Goal: Information Seeking & Learning: Learn about a topic

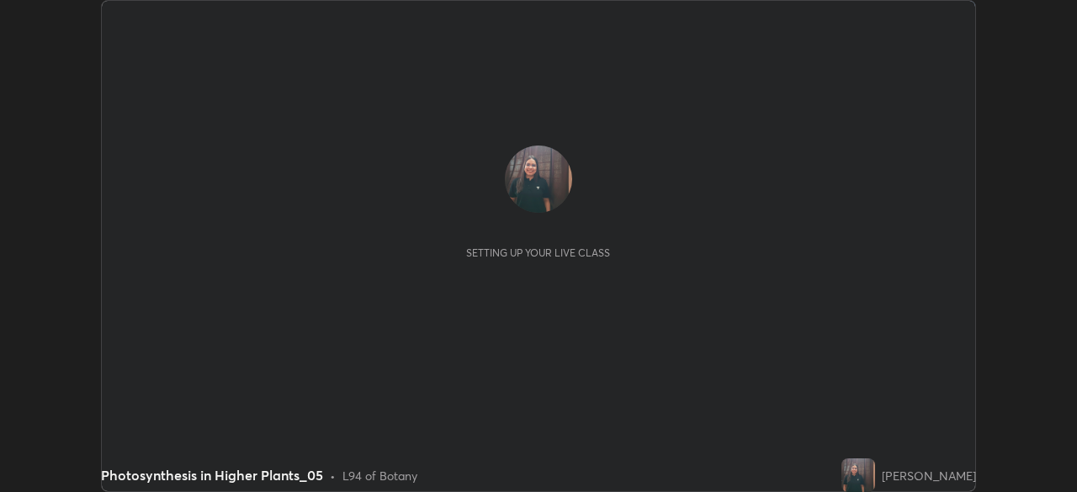
scroll to position [492, 1076]
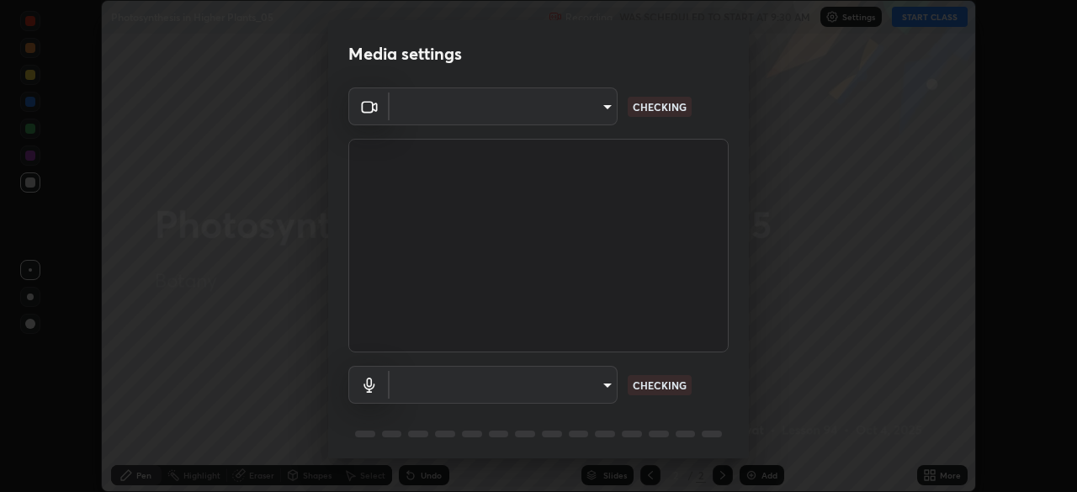
type input "3bea1df48e732a75bf676bd7aea8333698cc18d562ba91d0e9938fe52c76050e"
type input "7b22761036ad301dde5fcf49ee84bba252979cb7adbddb5ae9962c7faf3214cb"
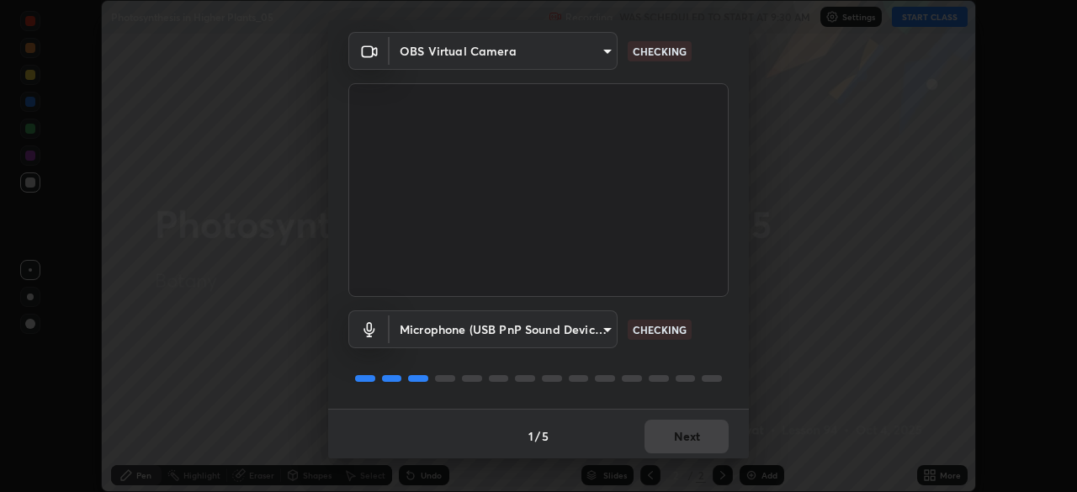
scroll to position [59, 0]
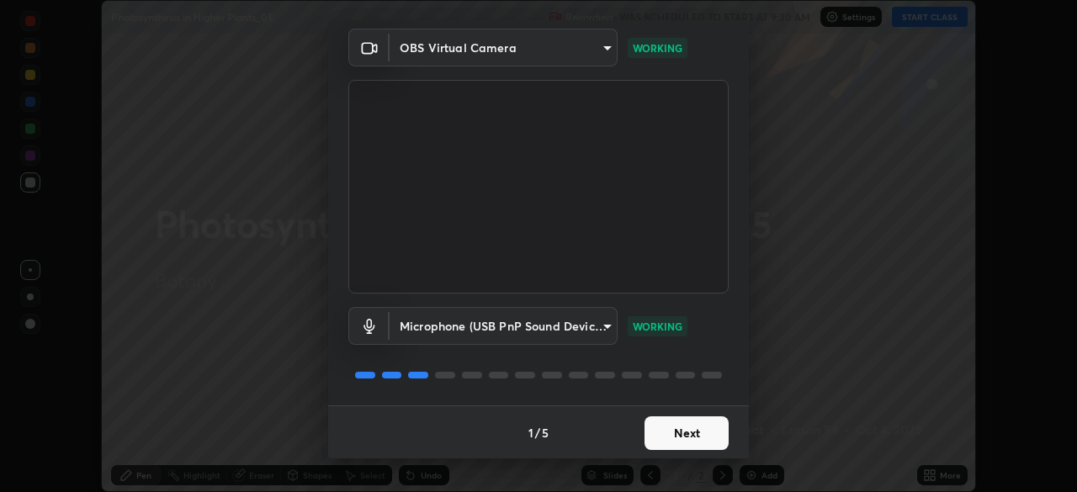
click at [691, 427] on button "Next" at bounding box center [686, 433] width 84 height 34
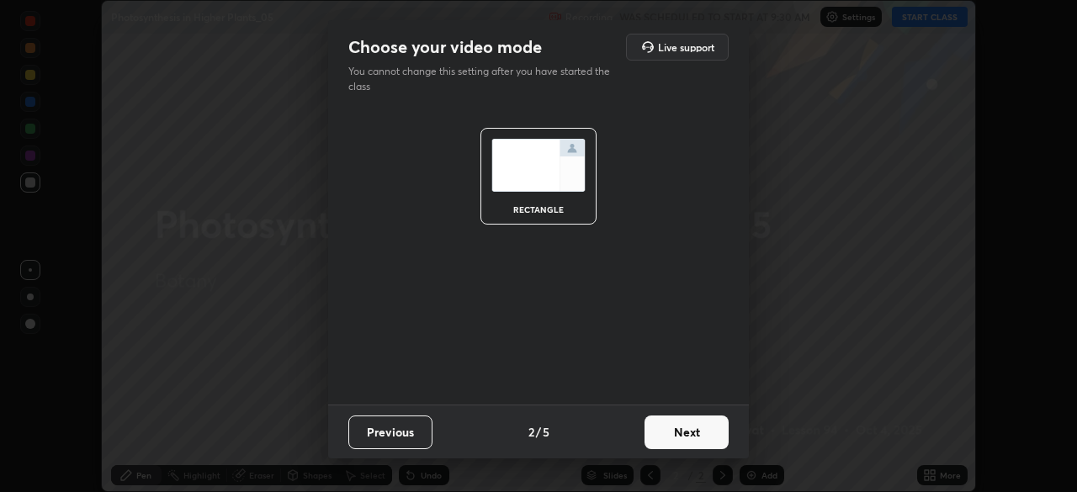
click at [674, 428] on button "Next" at bounding box center [686, 433] width 84 height 34
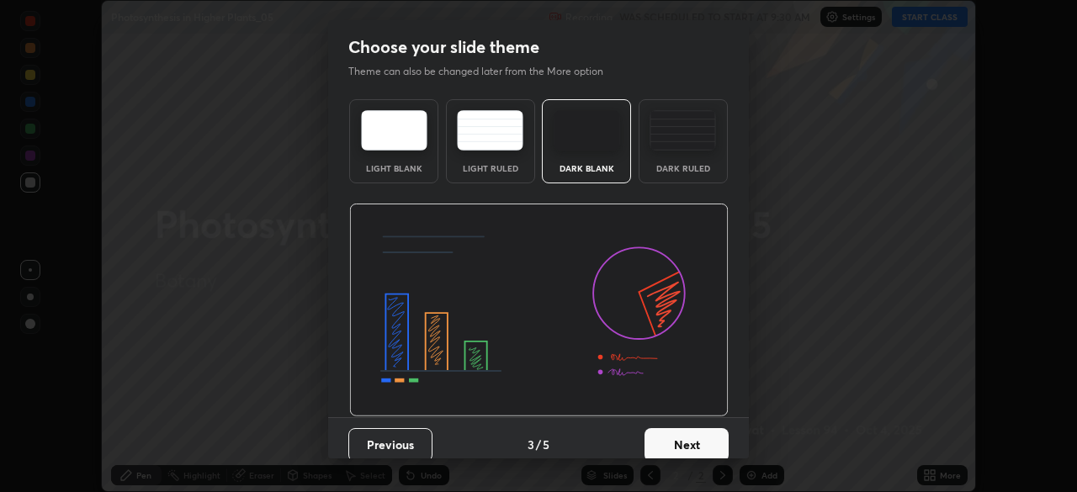
click at [670, 443] on button "Next" at bounding box center [686, 445] width 84 height 34
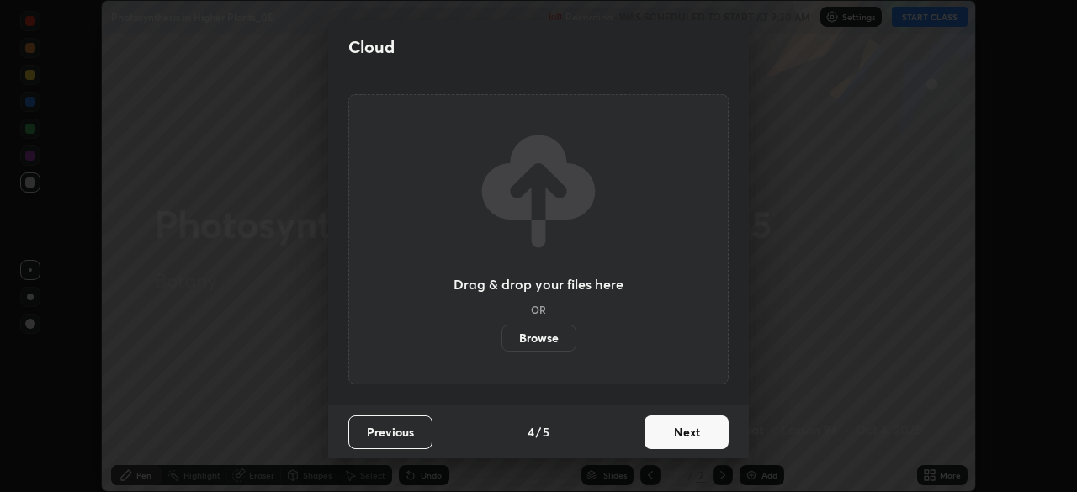
click at [673, 421] on button "Next" at bounding box center [686, 433] width 84 height 34
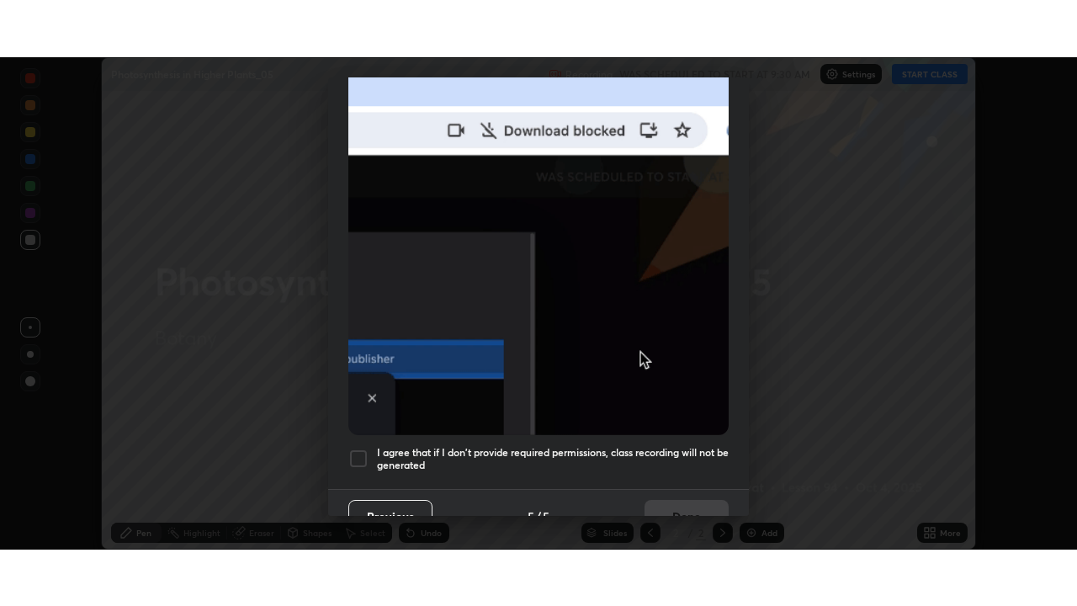
scroll to position [402, 0]
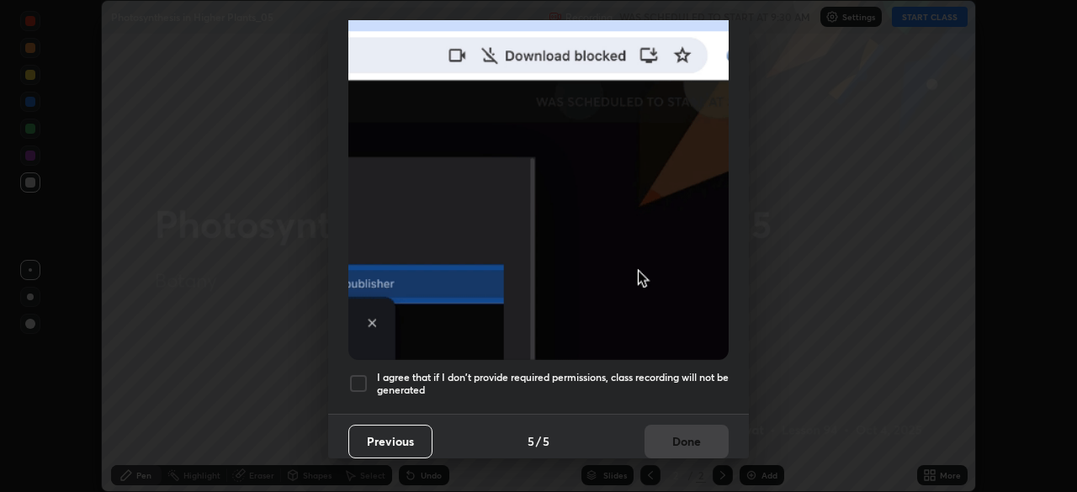
click at [363, 374] on div at bounding box center [358, 384] width 20 height 20
click at [693, 425] on button "Done" at bounding box center [686, 442] width 84 height 34
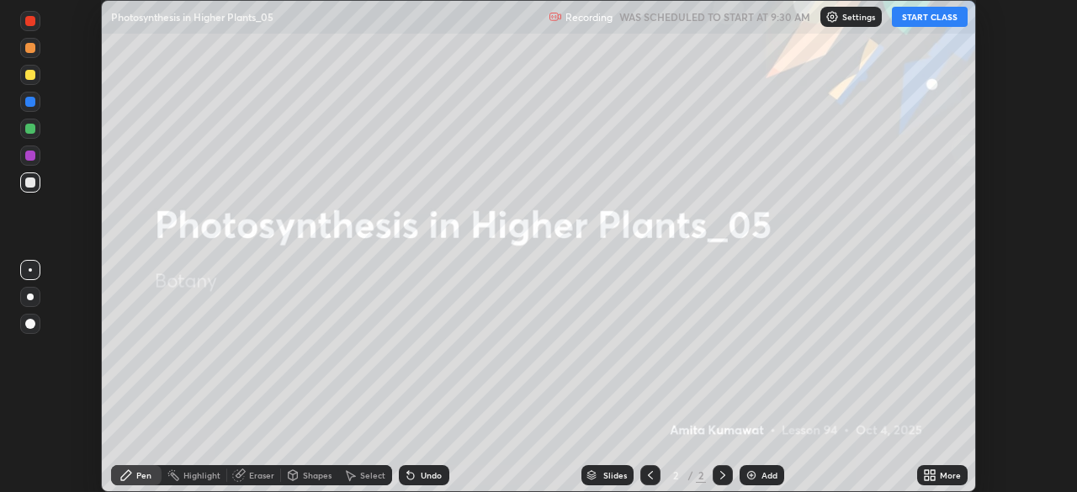
click at [925, 19] on button "START CLASS" at bounding box center [930, 17] width 76 height 20
click at [931, 474] on icon at bounding box center [932, 472] width 4 height 4
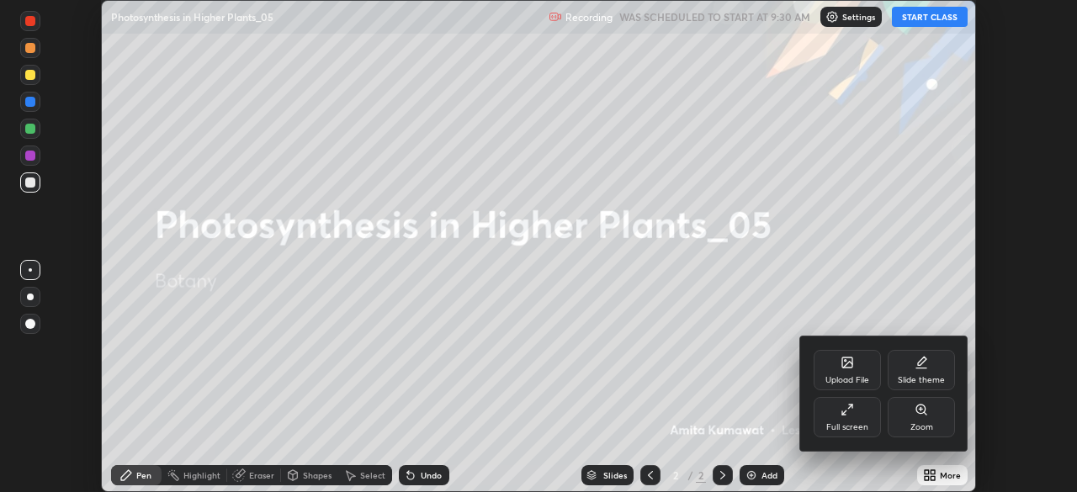
click at [850, 407] on icon at bounding box center [850, 407] width 4 height 4
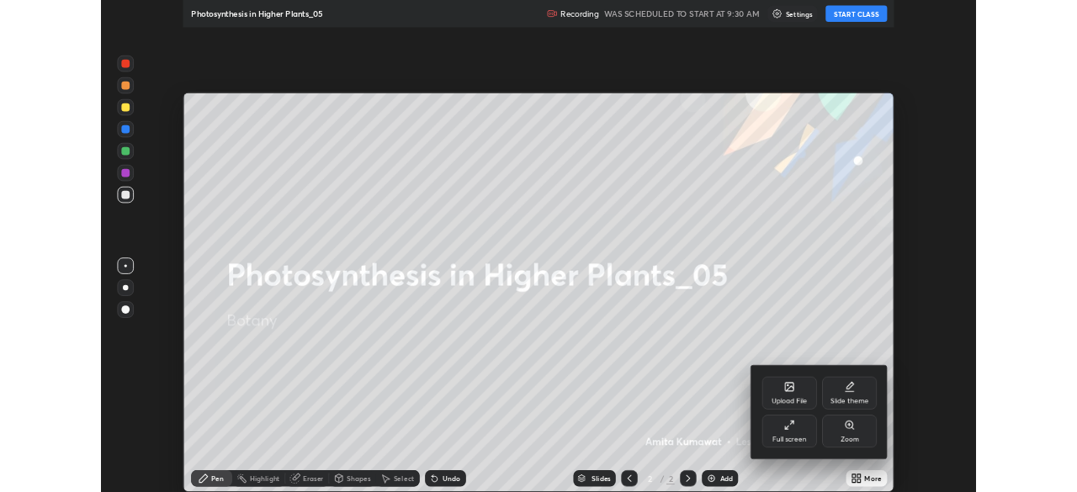
scroll to position [606, 1077]
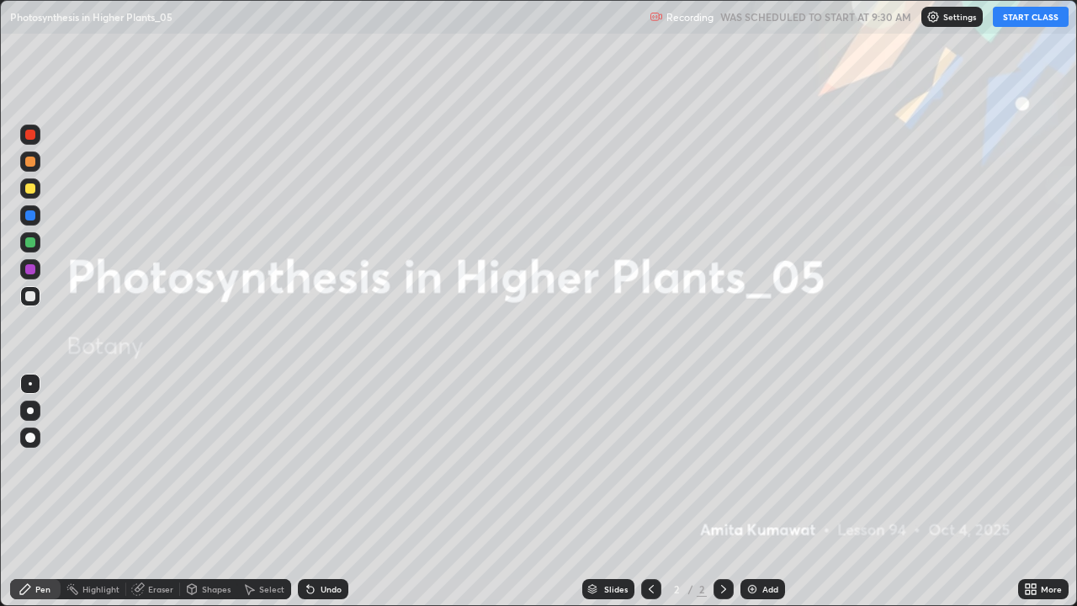
click at [1018, 17] on button "START CLASS" at bounding box center [1031, 17] width 76 height 20
click at [1023, 15] on button "START CLASS" at bounding box center [1031, 17] width 76 height 20
click at [754, 491] on img at bounding box center [751, 588] width 13 height 13
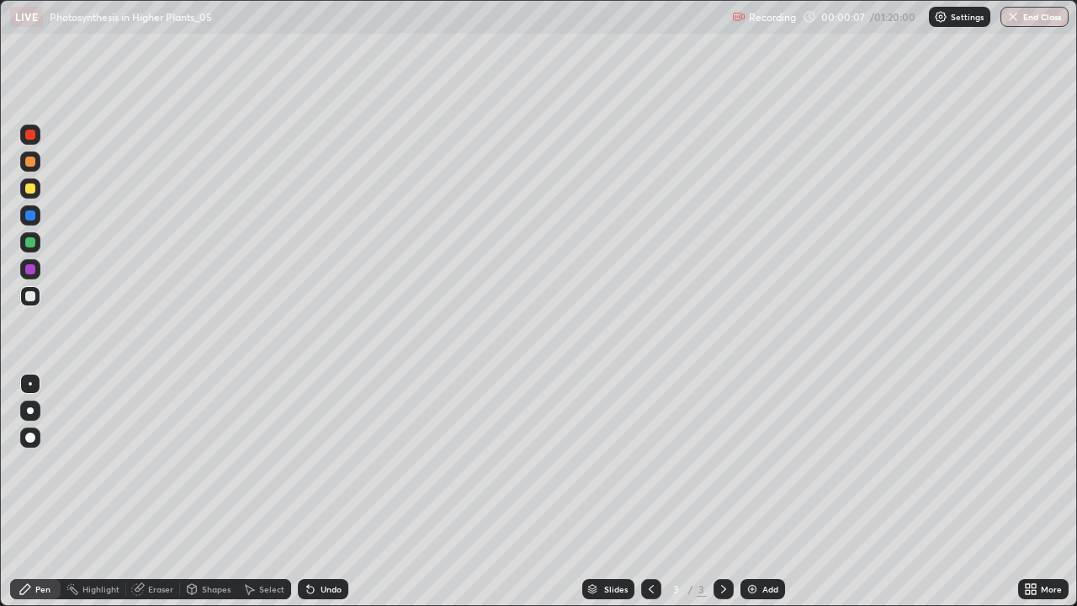
click at [27, 412] on div at bounding box center [30, 410] width 7 height 7
click at [33, 268] on div at bounding box center [30, 269] width 10 height 10
click at [32, 246] on div at bounding box center [30, 242] width 10 height 10
click at [331, 491] on div "Undo" at bounding box center [323, 589] width 50 height 20
click at [330, 491] on div "Undo" at bounding box center [331, 589] width 21 height 8
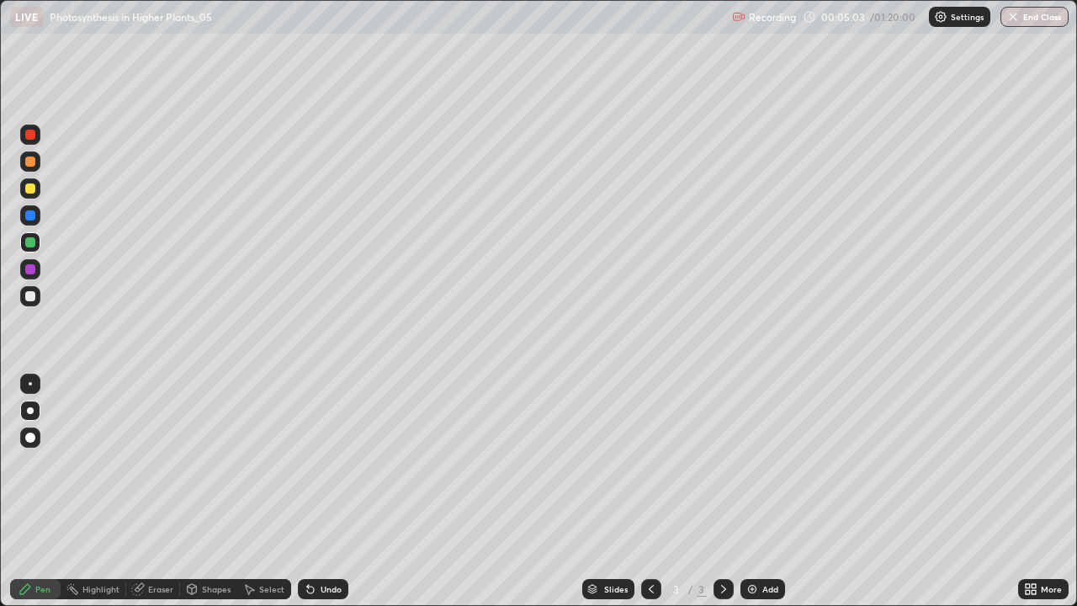
click at [141, 491] on icon at bounding box center [139, 587] width 9 height 8
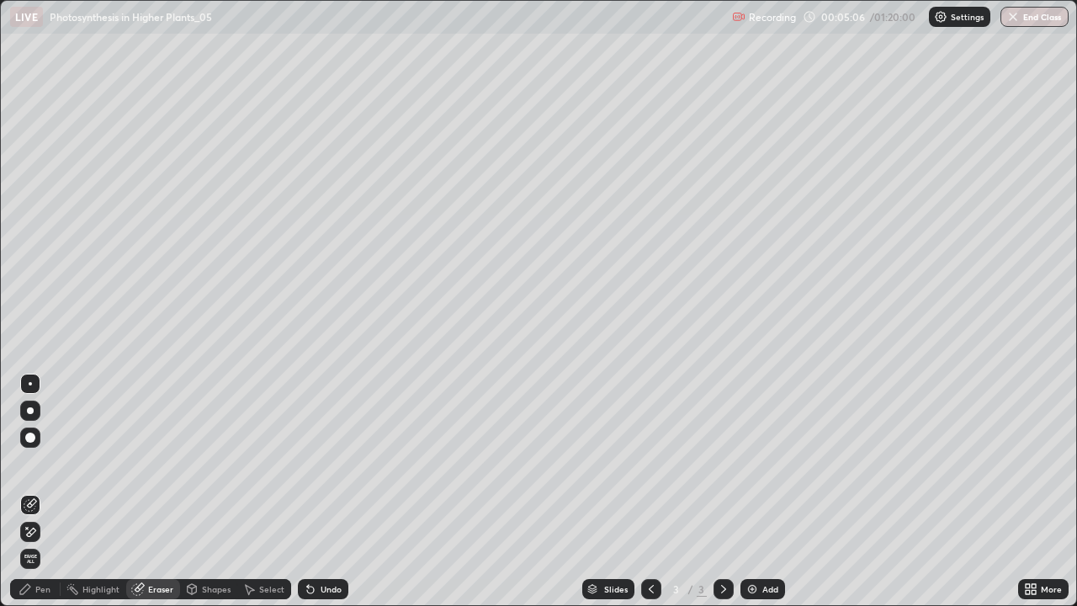
click at [30, 491] on icon at bounding box center [30, 532] width 13 height 14
click at [30, 491] on icon at bounding box center [25, 588] width 13 height 13
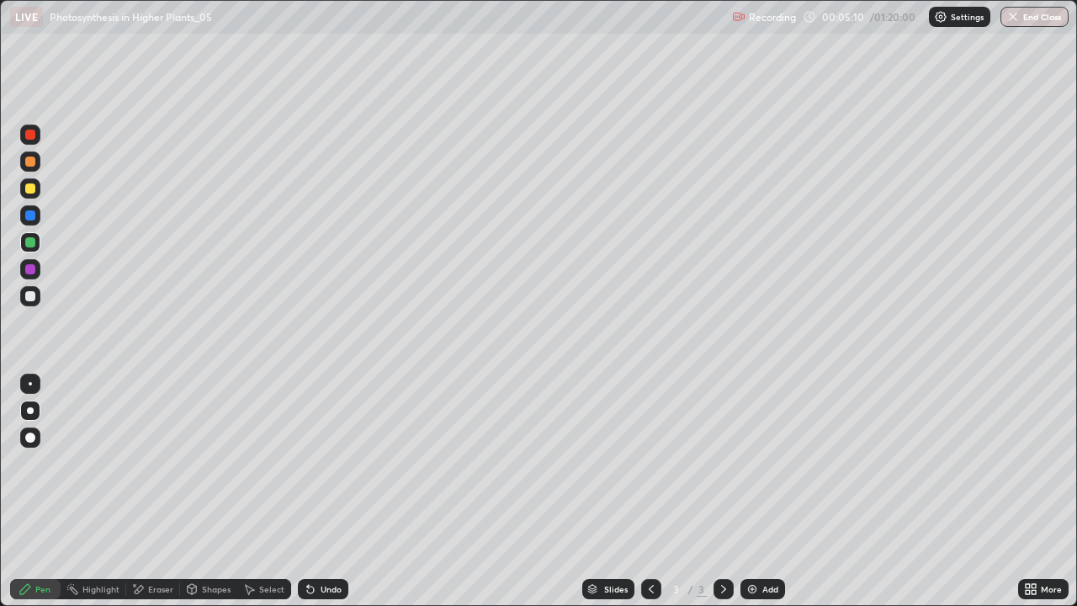
click at [34, 303] on div at bounding box center [30, 296] width 20 height 20
click at [342, 491] on div "Undo" at bounding box center [323, 589] width 50 height 20
click at [325, 491] on div "Undo" at bounding box center [323, 589] width 50 height 20
click at [337, 491] on div "Undo" at bounding box center [331, 589] width 21 height 8
click at [329, 491] on div "Undo" at bounding box center [331, 589] width 21 height 8
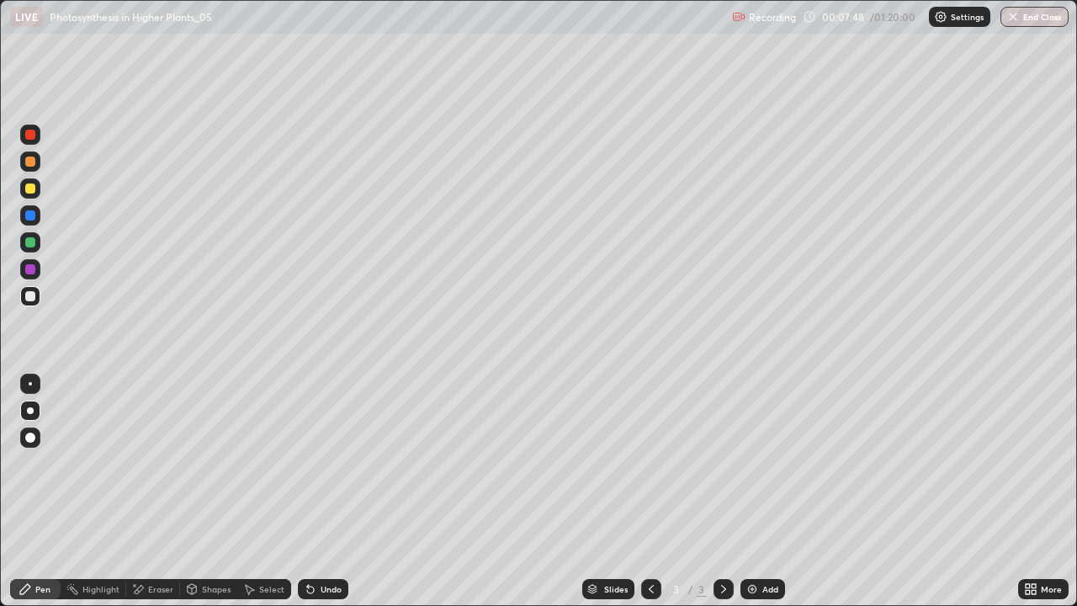
click at [335, 491] on div "Undo" at bounding box center [331, 589] width 21 height 8
click at [333, 491] on div "Undo" at bounding box center [331, 589] width 21 height 8
click at [713, 491] on div at bounding box center [723, 589] width 20 height 34
click at [745, 491] on img at bounding box center [751, 588] width 13 height 13
click at [29, 273] on div at bounding box center [30, 269] width 10 height 10
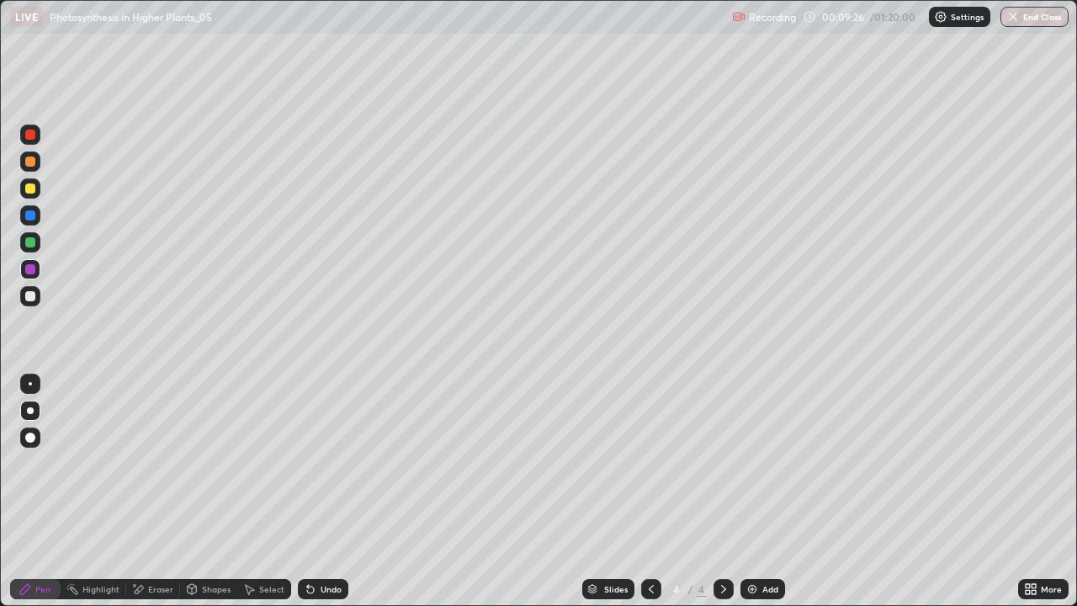
click at [31, 298] on div at bounding box center [30, 296] width 10 height 10
click at [34, 243] on div at bounding box center [30, 242] width 10 height 10
click at [27, 217] on div at bounding box center [30, 215] width 10 height 10
click at [32, 268] on div at bounding box center [30, 269] width 10 height 10
click at [38, 299] on div at bounding box center [30, 296] width 20 height 20
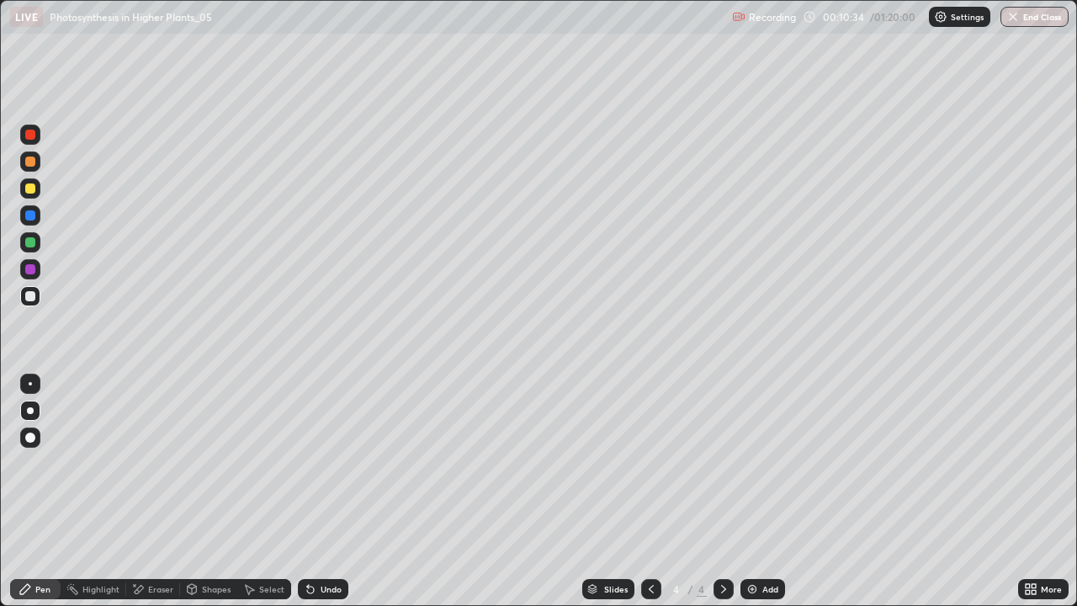
click at [31, 215] on div at bounding box center [30, 215] width 10 height 10
click at [34, 294] on div at bounding box center [30, 296] width 10 height 10
click at [31, 269] on div at bounding box center [30, 269] width 10 height 10
click at [145, 491] on div "Eraser" at bounding box center [153, 589] width 54 height 20
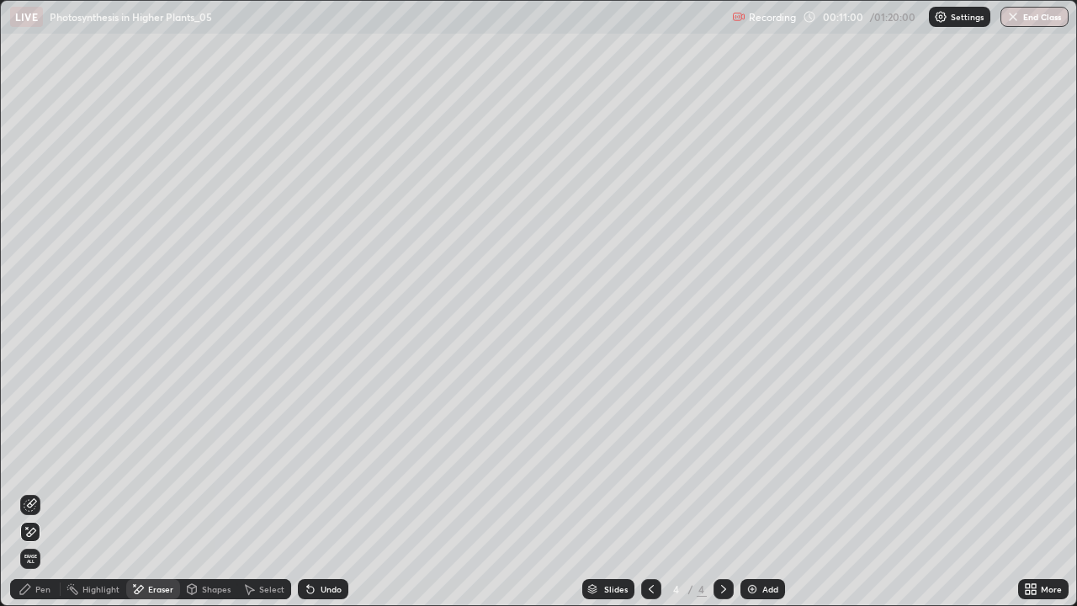
click at [321, 491] on div "Undo" at bounding box center [331, 589] width 21 height 8
click at [32, 491] on icon at bounding box center [30, 504] width 13 height 13
click at [40, 491] on div "Pen" at bounding box center [42, 589] width 15 height 8
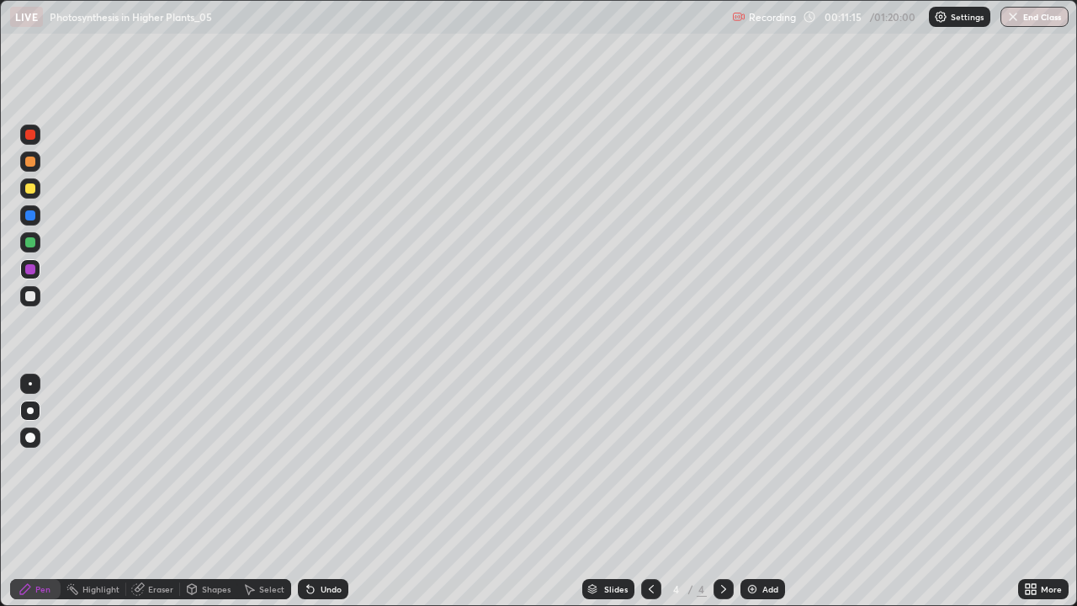
click at [39, 296] on div at bounding box center [30, 296] width 20 height 20
click at [30, 242] on div at bounding box center [30, 242] width 10 height 10
click at [35, 272] on div at bounding box center [30, 269] width 20 height 20
click at [37, 217] on div at bounding box center [30, 215] width 20 height 20
click at [31, 296] on div at bounding box center [30, 296] width 10 height 10
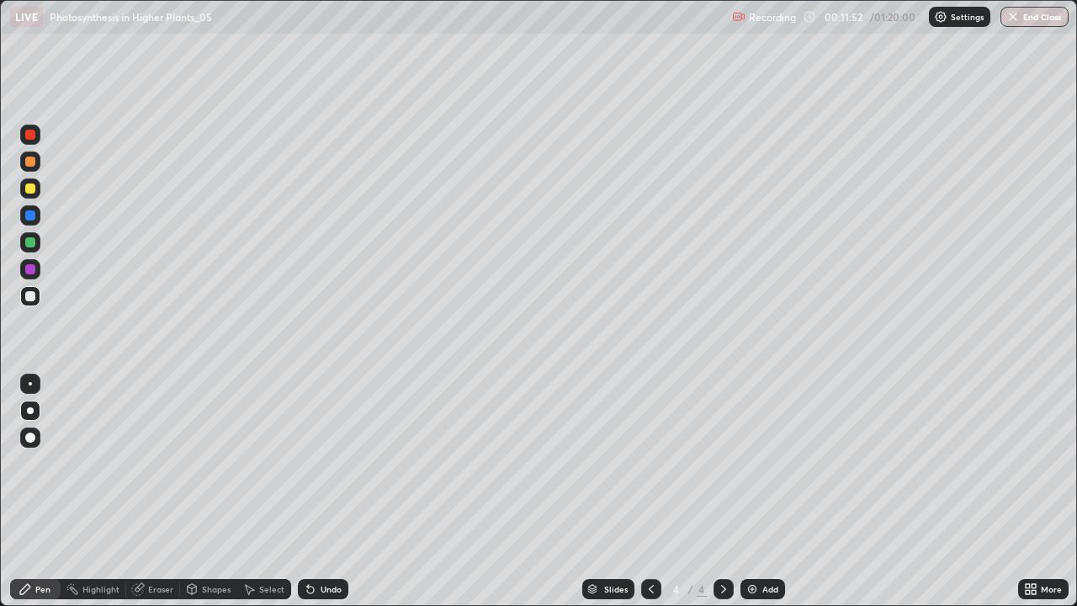
click at [37, 244] on div at bounding box center [30, 242] width 20 height 20
click at [37, 299] on div at bounding box center [30, 296] width 20 height 20
click at [27, 190] on div at bounding box center [30, 188] width 10 height 10
click at [27, 293] on div at bounding box center [30, 296] width 10 height 10
click at [145, 491] on div "Eraser" at bounding box center [153, 589] width 54 height 20
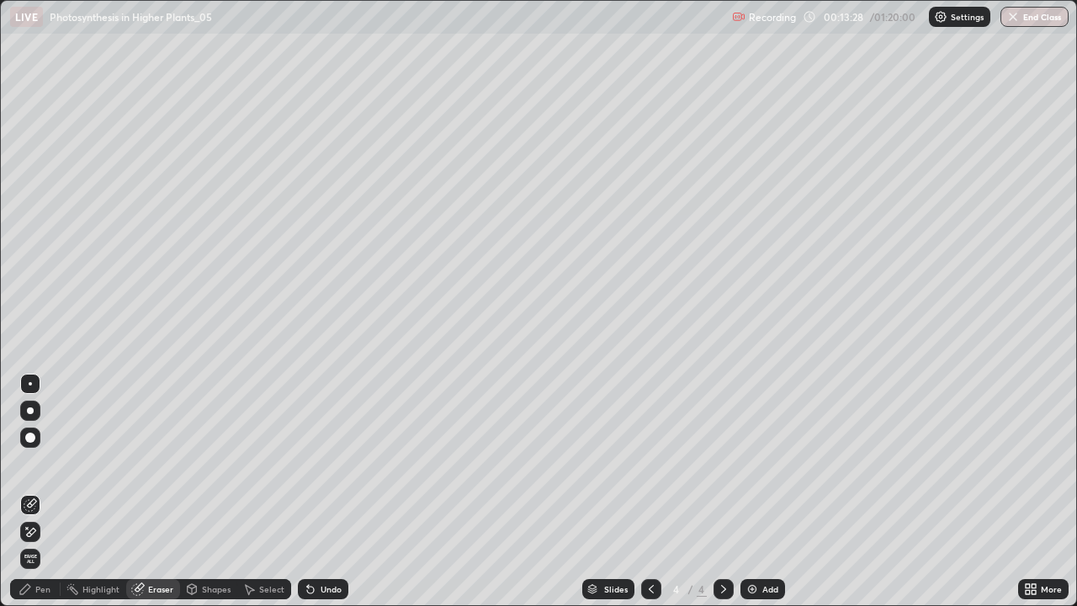
click at [24, 491] on icon at bounding box center [25, 589] width 10 height 10
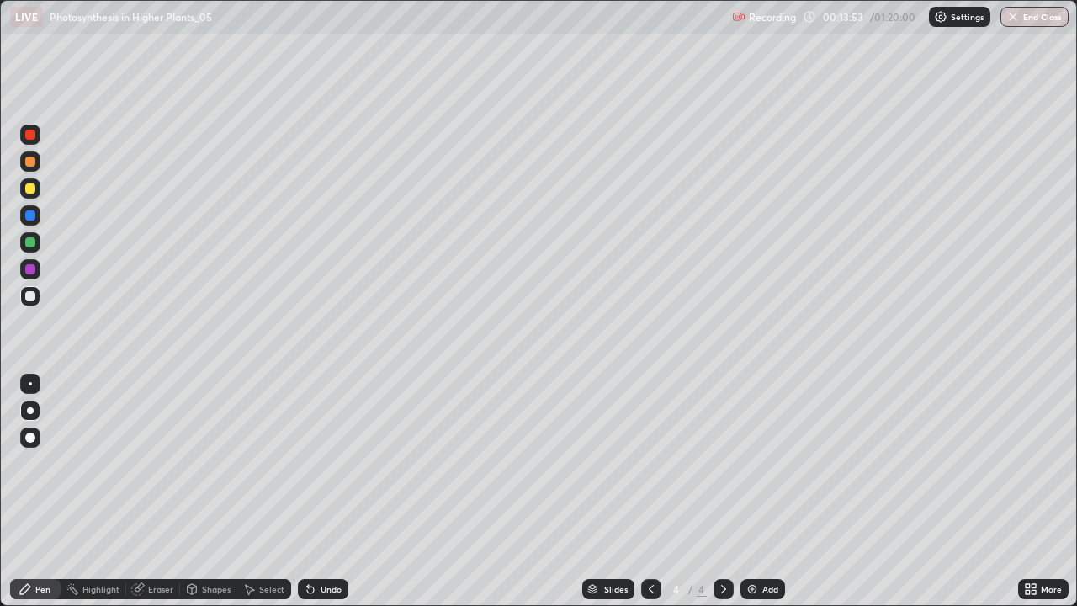
click at [28, 189] on div at bounding box center [30, 188] width 10 height 10
click at [25, 273] on div at bounding box center [30, 269] width 20 height 20
click at [34, 292] on div at bounding box center [30, 296] width 10 height 10
click at [30, 214] on div at bounding box center [30, 215] width 10 height 10
click at [321, 491] on div "Undo" at bounding box center [331, 589] width 21 height 8
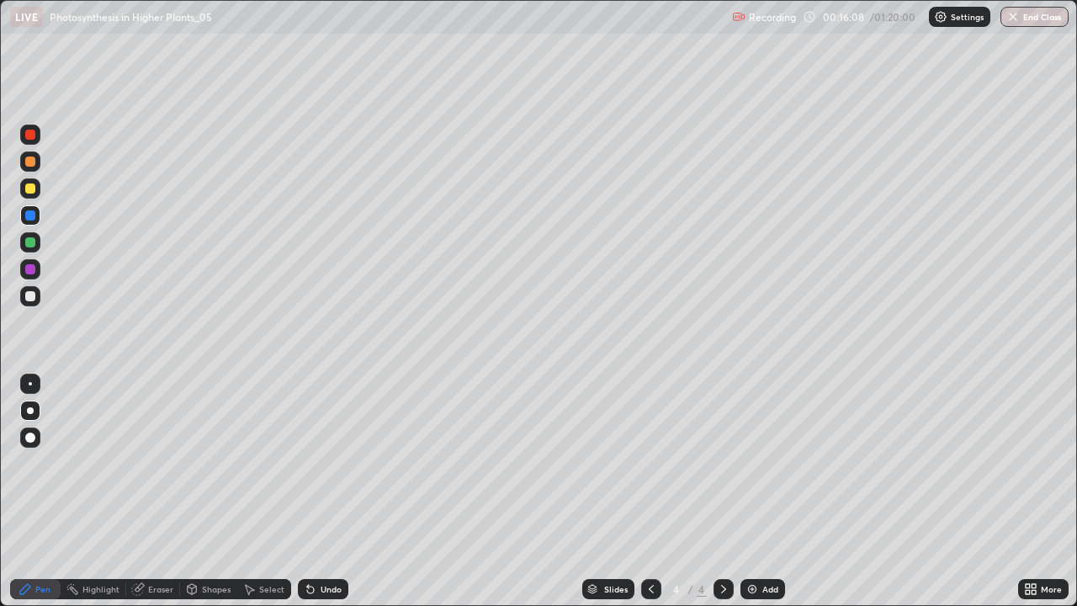
click at [641, 491] on div at bounding box center [651, 589] width 20 height 20
click at [731, 491] on div at bounding box center [723, 589] width 20 height 20
click at [749, 491] on div "Add" at bounding box center [762, 589] width 45 height 20
click at [29, 264] on div at bounding box center [30, 269] width 10 height 10
click at [32, 217] on div at bounding box center [30, 215] width 10 height 10
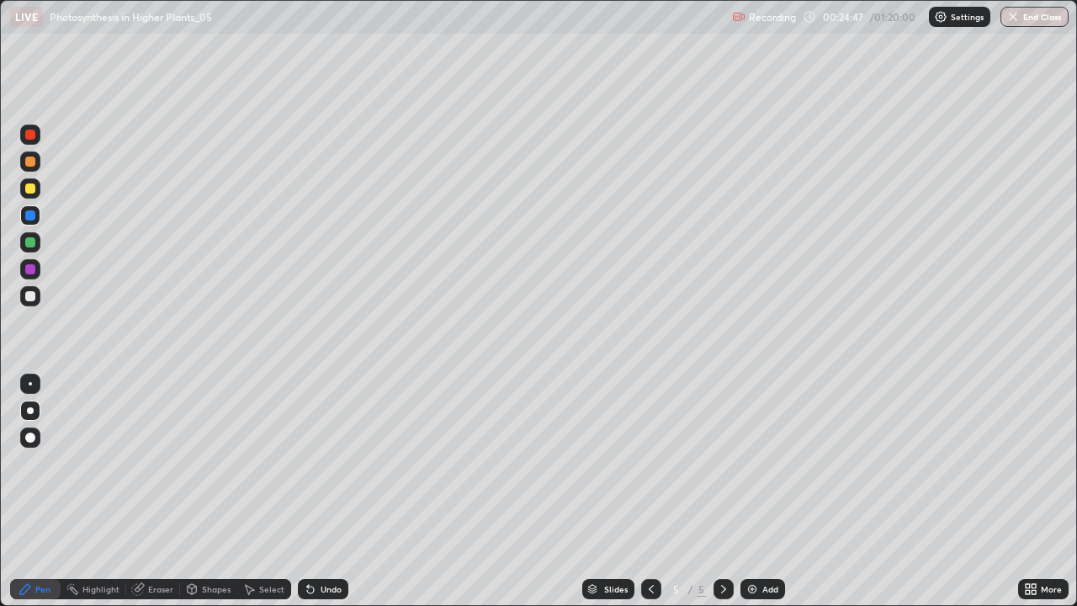
click at [649, 491] on icon at bounding box center [650, 588] width 13 height 13
click at [724, 491] on icon at bounding box center [723, 589] width 5 height 8
click at [649, 491] on icon at bounding box center [650, 588] width 13 height 13
click at [729, 491] on div at bounding box center [723, 589] width 20 height 20
click at [32, 298] on div at bounding box center [30, 296] width 10 height 10
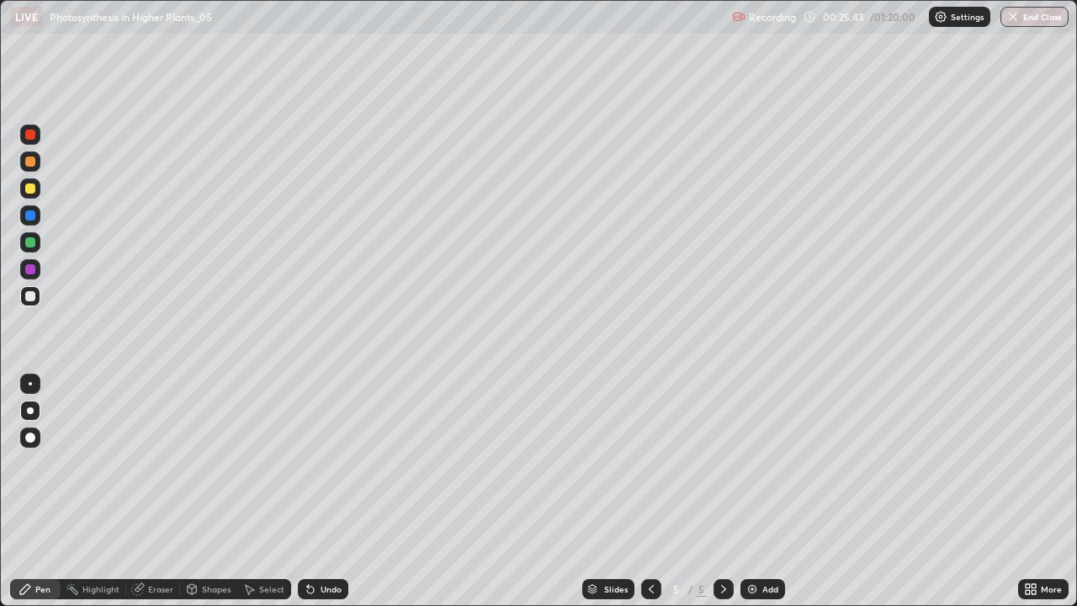
click at [32, 164] on div at bounding box center [30, 161] width 10 height 10
click at [39, 190] on div at bounding box center [30, 188] width 20 height 20
click at [197, 491] on icon at bounding box center [191, 588] width 13 height 13
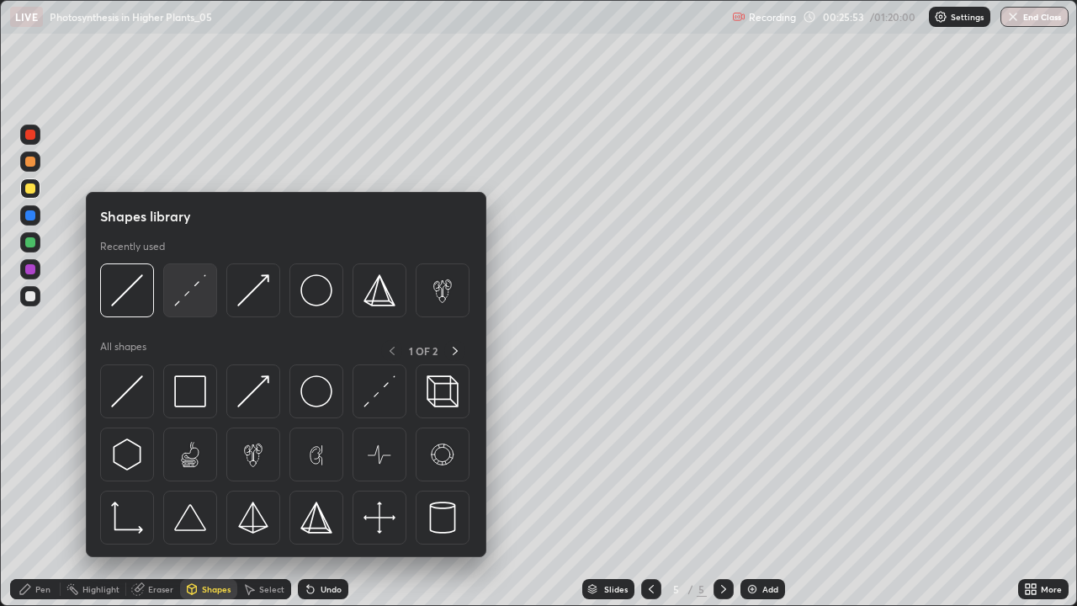
click at [179, 292] on img at bounding box center [190, 290] width 32 height 32
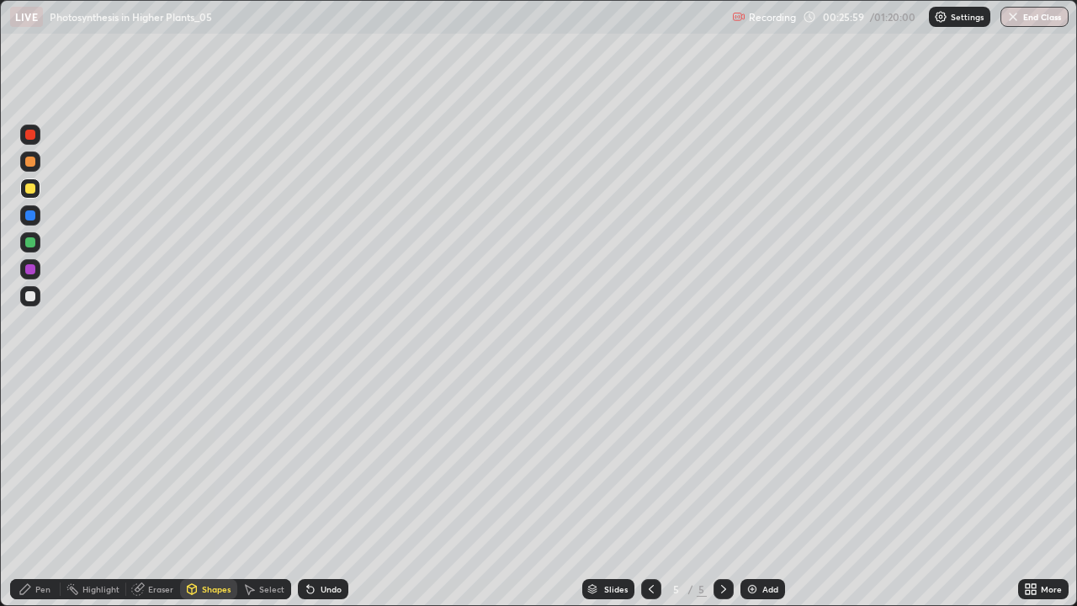
click at [42, 491] on div "Pen" at bounding box center [42, 589] width 15 height 8
click at [34, 212] on div at bounding box center [30, 215] width 10 height 10
click at [39, 300] on div at bounding box center [30, 296] width 20 height 20
click at [30, 271] on div at bounding box center [30, 269] width 10 height 10
click at [34, 239] on div at bounding box center [30, 242] width 10 height 10
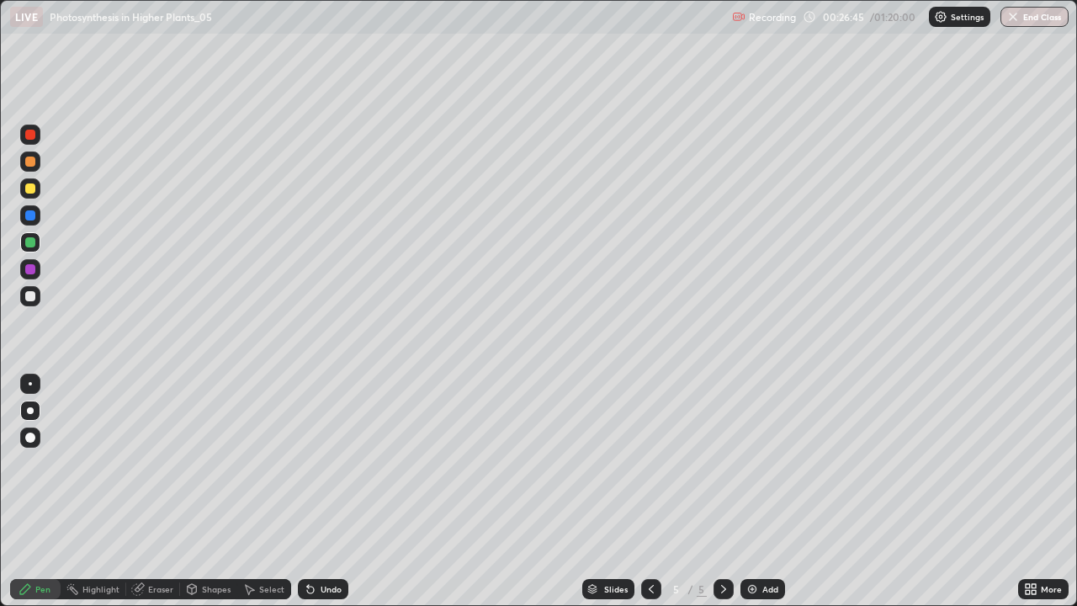
click at [34, 301] on div at bounding box center [30, 296] width 20 height 20
click at [36, 242] on div at bounding box center [30, 242] width 20 height 20
click at [37, 270] on div at bounding box center [30, 269] width 20 height 20
click at [29, 298] on div at bounding box center [30, 296] width 10 height 10
click at [33, 289] on div at bounding box center [30, 296] width 20 height 20
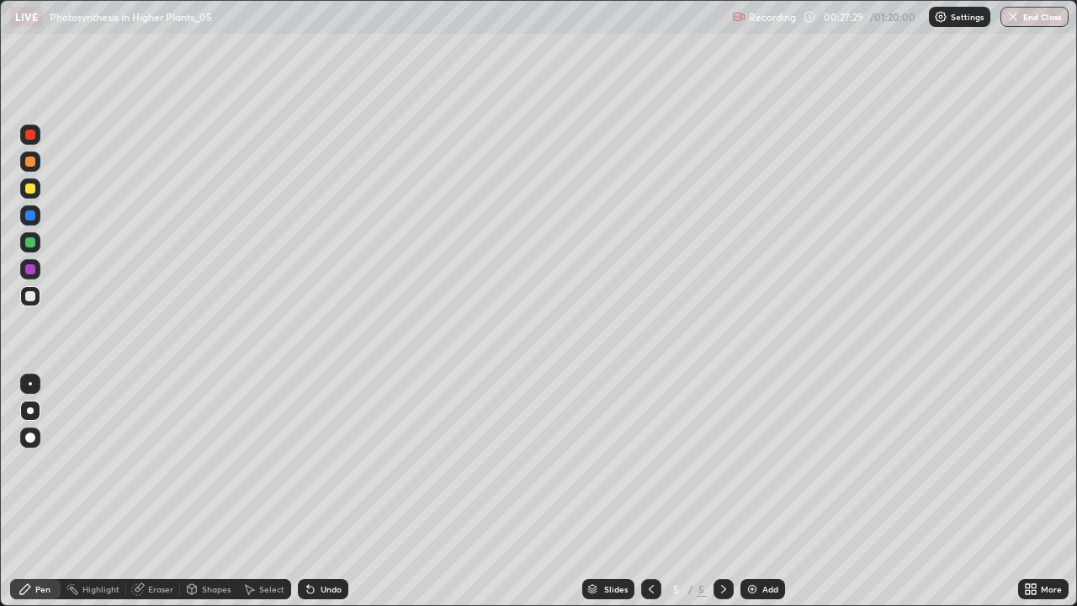
click at [38, 269] on div at bounding box center [30, 269] width 20 height 20
click at [32, 190] on div at bounding box center [30, 188] width 10 height 10
click at [653, 491] on icon at bounding box center [650, 588] width 13 height 13
click at [719, 491] on icon at bounding box center [723, 588] width 13 height 13
click at [35, 140] on div at bounding box center [30, 135] width 20 height 20
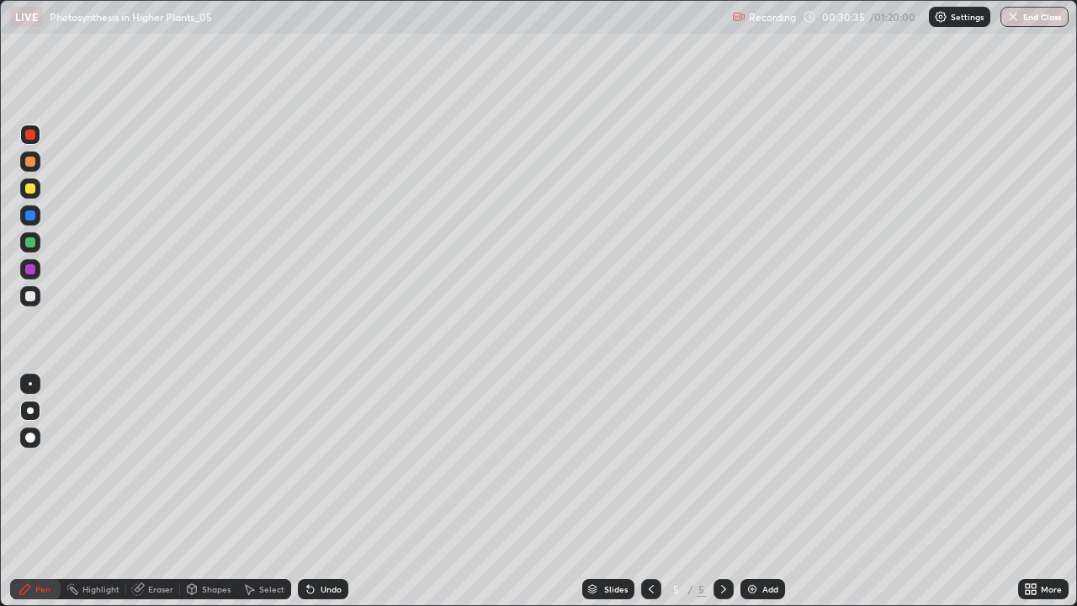
click at [649, 491] on icon at bounding box center [650, 588] width 13 height 13
click at [722, 491] on icon at bounding box center [723, 588] width 13 height 13
click at [658, 491] on div at bounding box center [651, 589] width 20 height 20
click at [720, 491] on icon at bounding box center [723, 588] width 13 height 13
click at [722, 491] on icon at bounding box center [723, 588] width 13 height 13
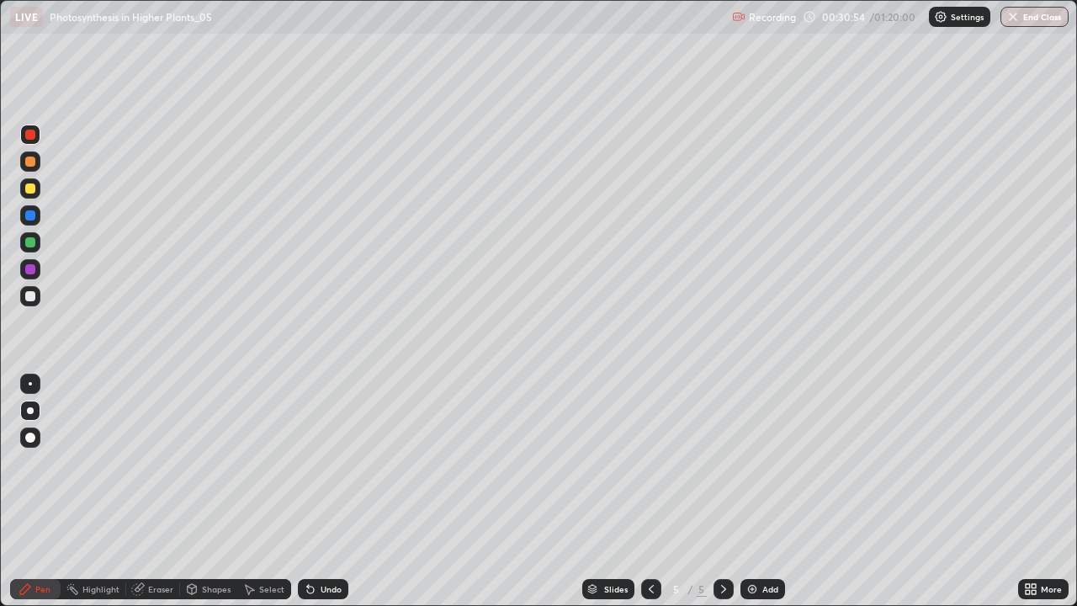
click at [750, 491] on img at bounding box center [751, 588] width 13 height 13
click at [37, 243] on div at bounding box center [30, 242] width 20 height 20
click at [308, 491] on icon at bounding box center [310, 589] width 7 height 7
click at [321, 491] on div "Undo" at bounding box center [331, 589] width 21 height 8
click at [317, 491] on div "Undo" at bounding box center [323, 589] width 50 height 20
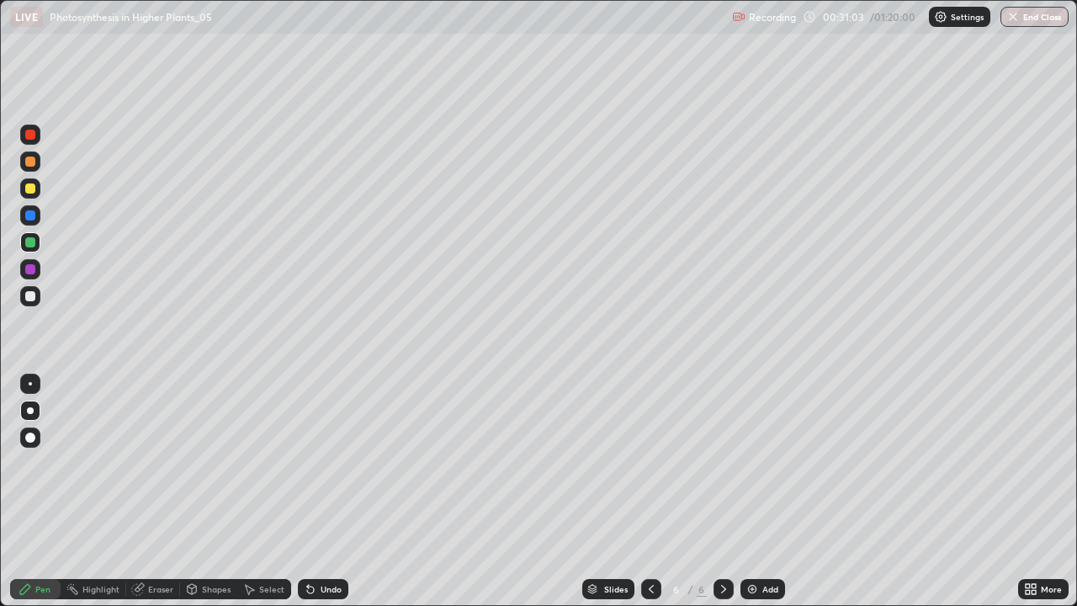
click at [317, 491] on div "Undo" at bounding box center [323, 589] width 50 height 20
click at [316, 491] on div "Undo" at bounding box center [323, 589] width 50 height 20
click at [658, 491] on div at bounding box center [651, 589] width 20 height 20
click at [723, 491] on icon at bounding box center [723, 588] width 13 height 13
click at [649, 491] on icon at bounding box center [650, 588] width 13 height 13
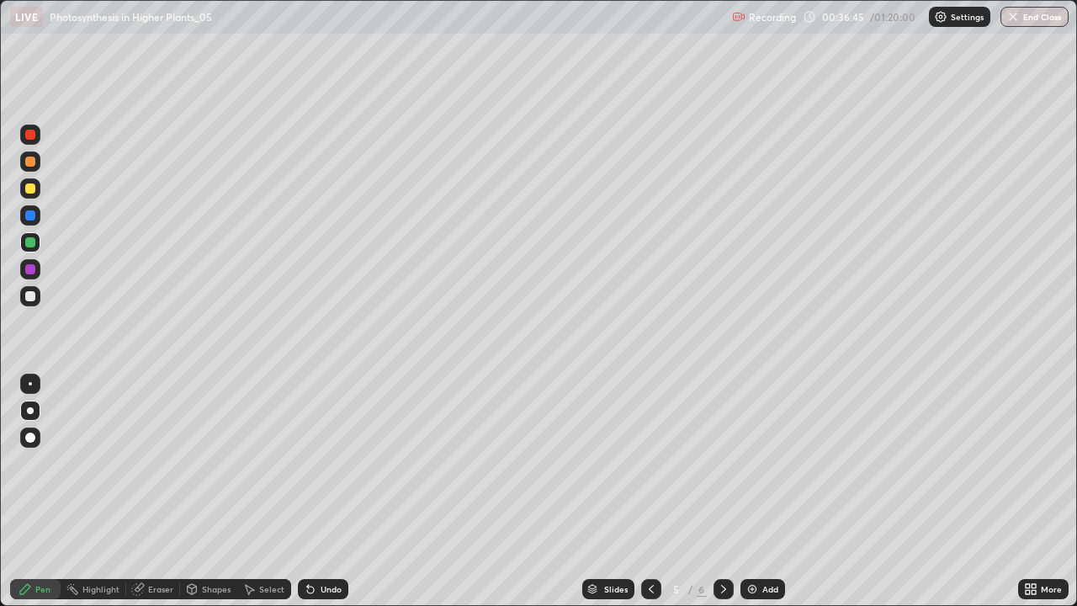
click at [112, 491] on div "Highlight" at bounding box center [100, 589] width 37 height 8
click at [28, 135] on div at bounding box center [30, 135] width 10 height 10
click at [721, 491] on icon at bounding box center [723, 588] width 13 height 13
click at [1031, 491] on icon at bounding box center [1033, 586] width 4 height 4
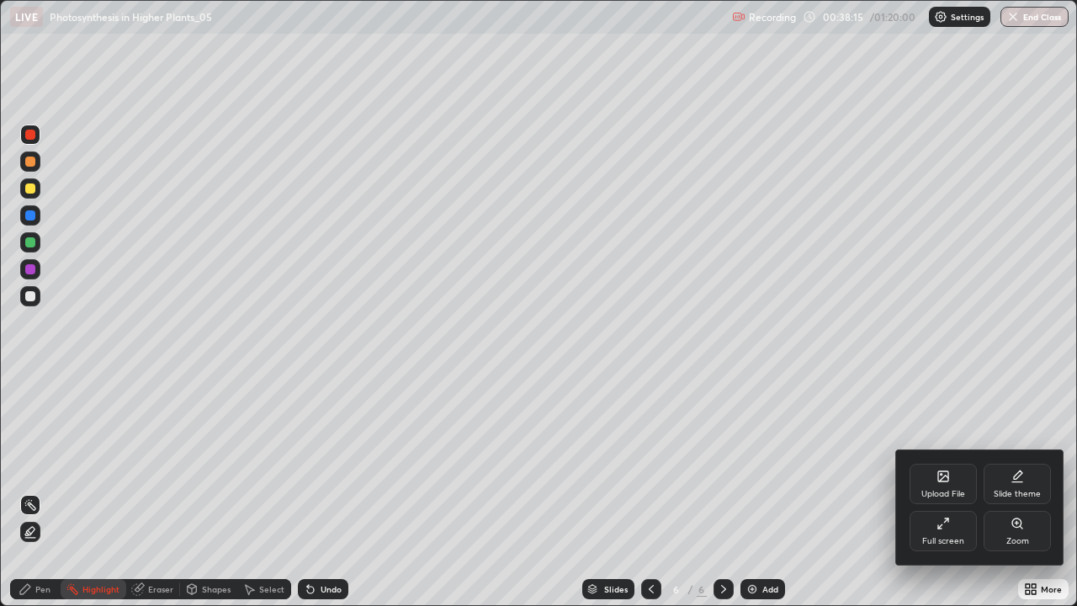
click at [941, 491] on icon at bounding box center [942, 523] width 13 height 13
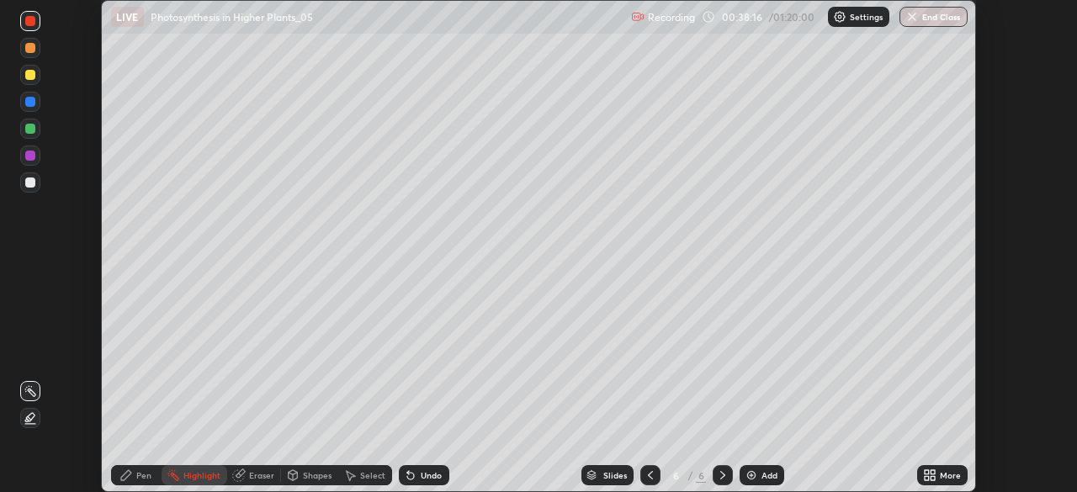
scroll to position [83637, 83053]
click at [926, 472] on icon at bounding box center [927, 472] width 4 height 4
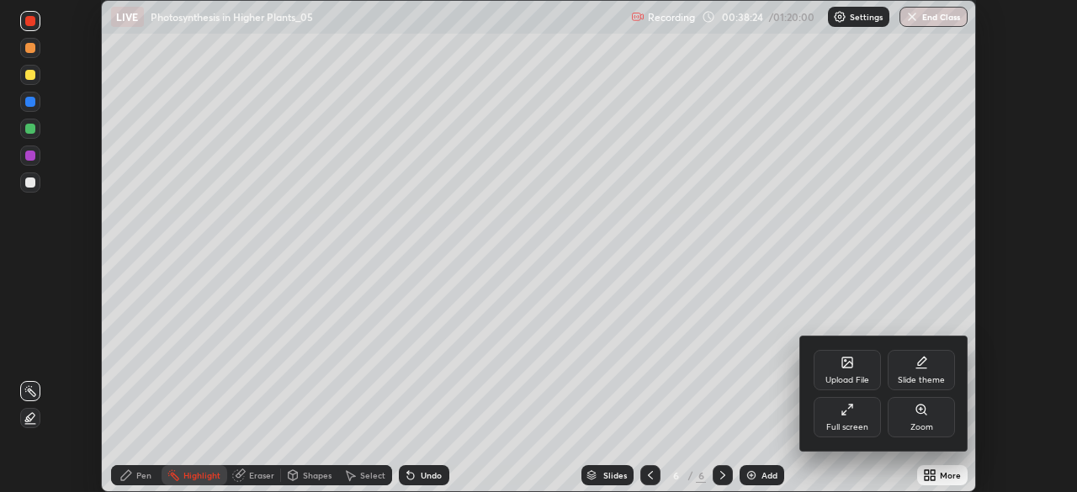
click at [843, 374] on div "Upload File" at bounding box center [847, 370] width 67 height 40
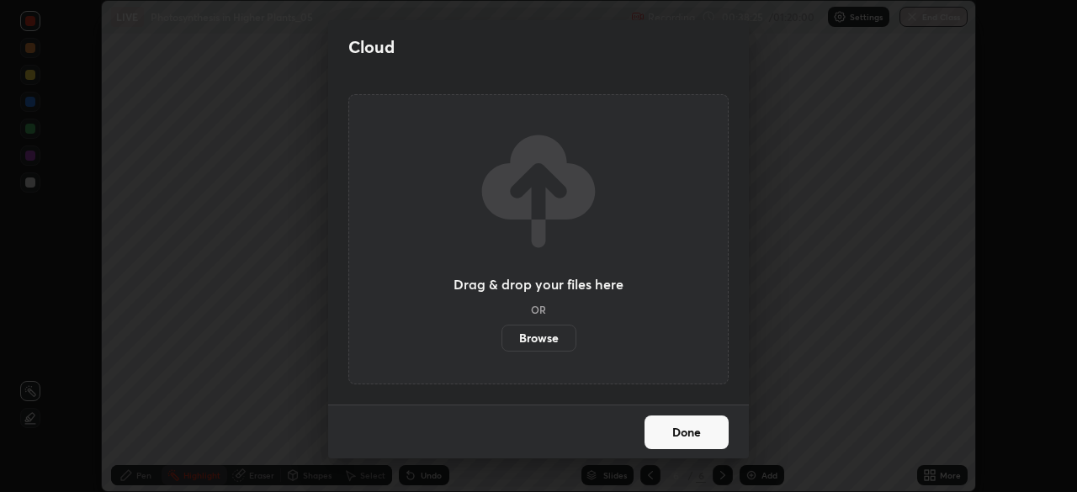
click at [535, 333] on label "Browse" at bounding box center [538, 338] width 75 height 27
click at [501, 333] on input "Browse" at bounding box center [501, 338] width 0 height 27
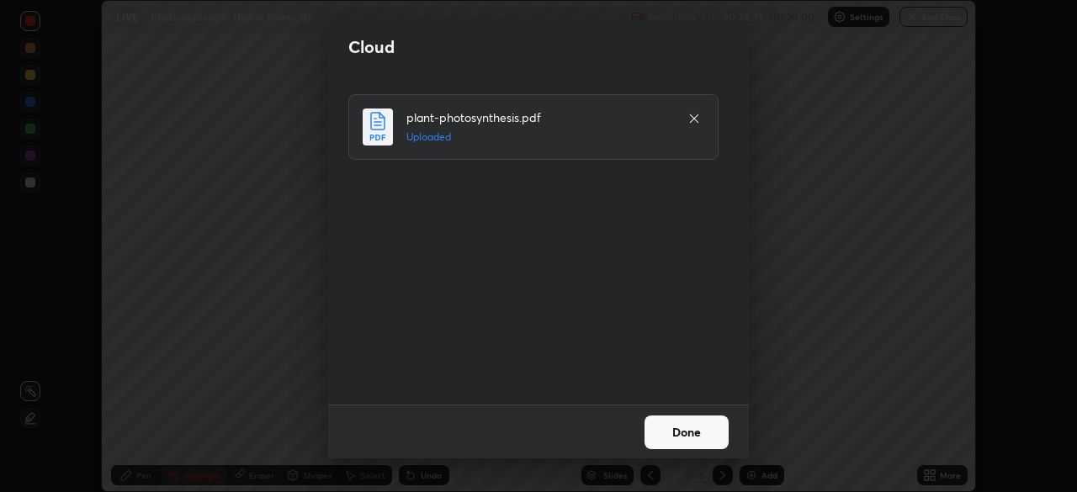
click at [671, 431] on button "Done" at bounding box center [686, 433] width 84 height 34
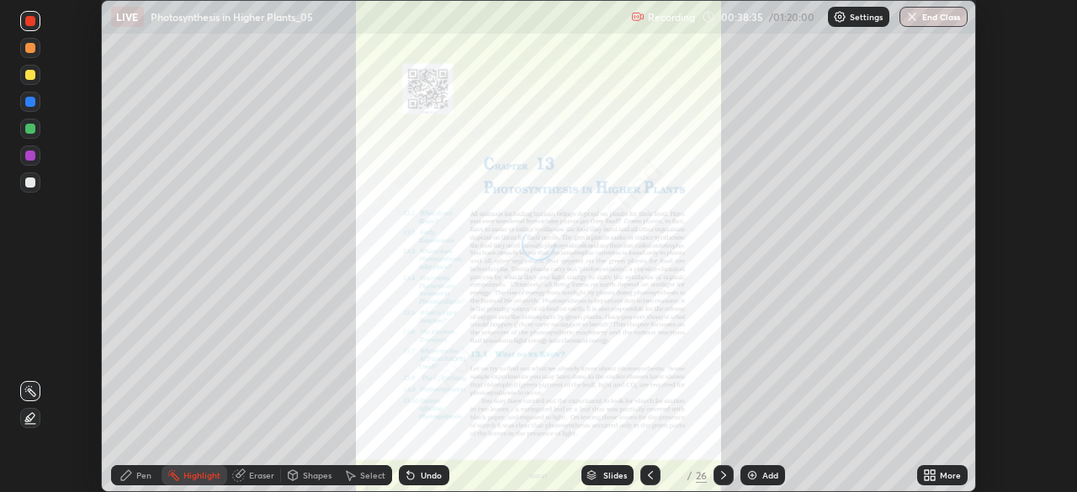
click at [604, 480] on div "Slides" at bounding box center [615, 475] width 24 height 8
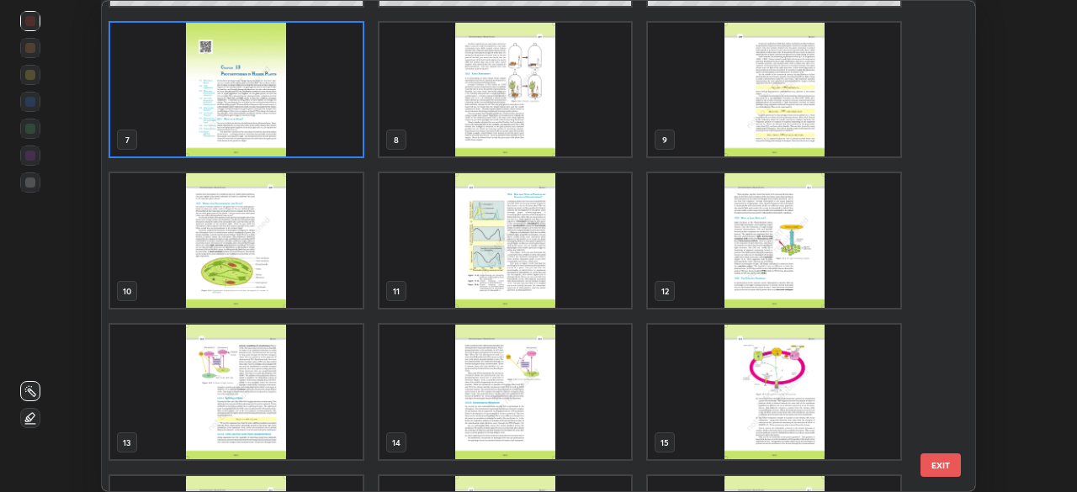
scroll to position [286, 0]
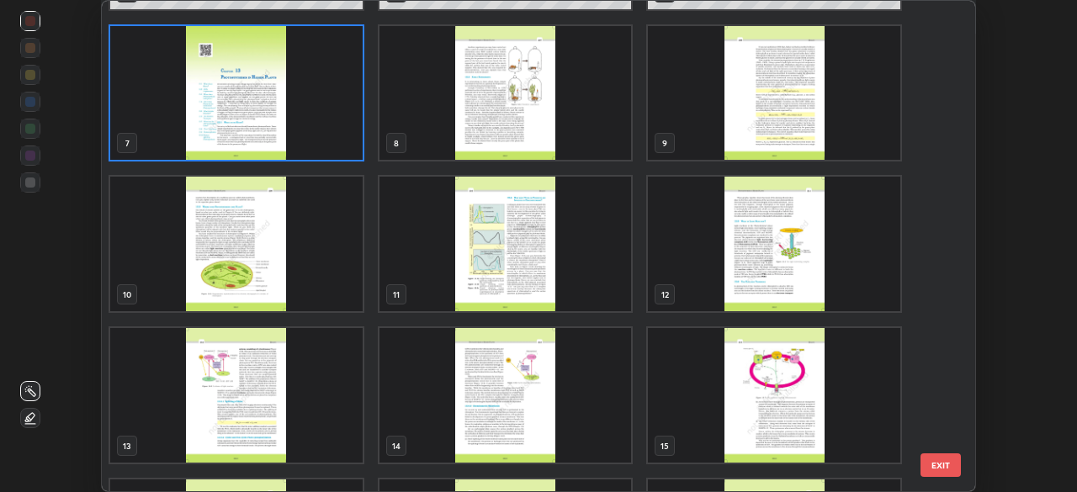
click at [556, 263] on img "grid" at bounding box center [505, 244] width 252 height 135
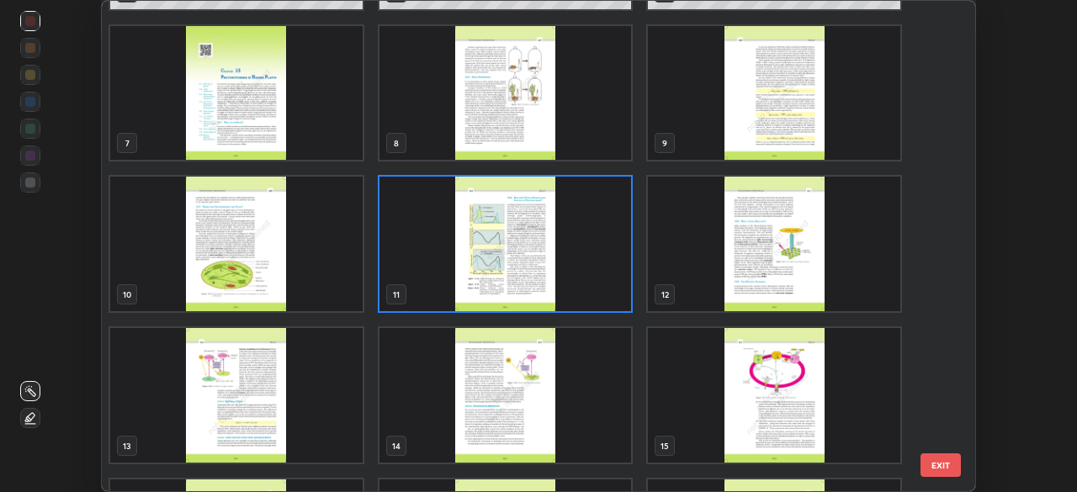
click at [565, 268] on img "grid" at bounding box center [505, 244] width 252 height 135
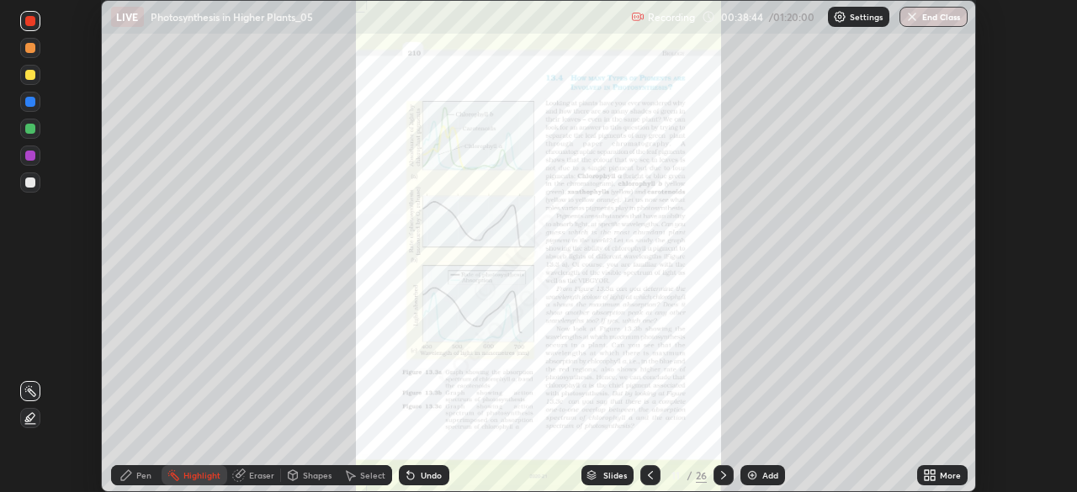
click at [725, 468] on div at bounding box center [723, 475] width 20 height 20
click at [724, 472] on icon at bounding box center [723, 475] width 13 height 13
click at [933, 473] on icon at bounding box center [932, 472] width 4 height 4
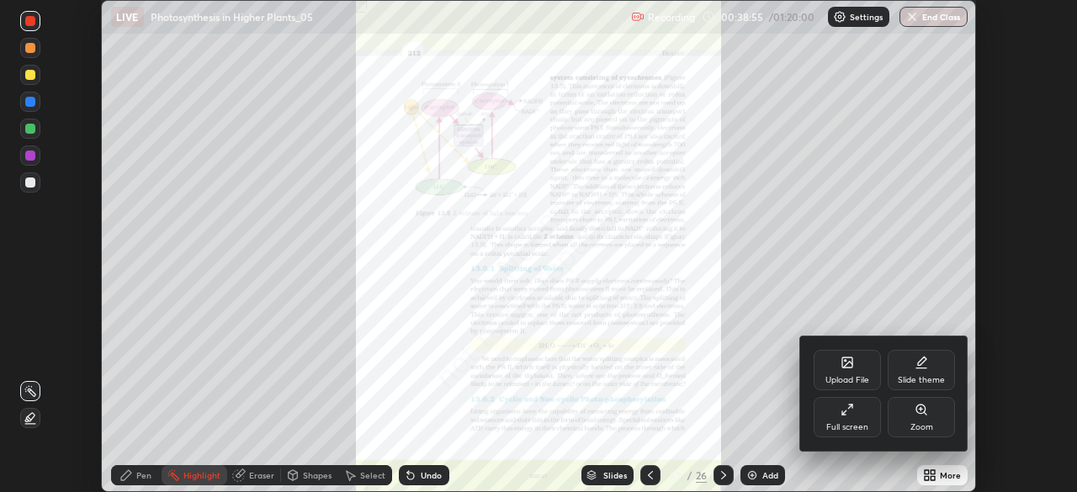
click at [914, 416] on icon at bounding box center [920, 409] width 13 height 13
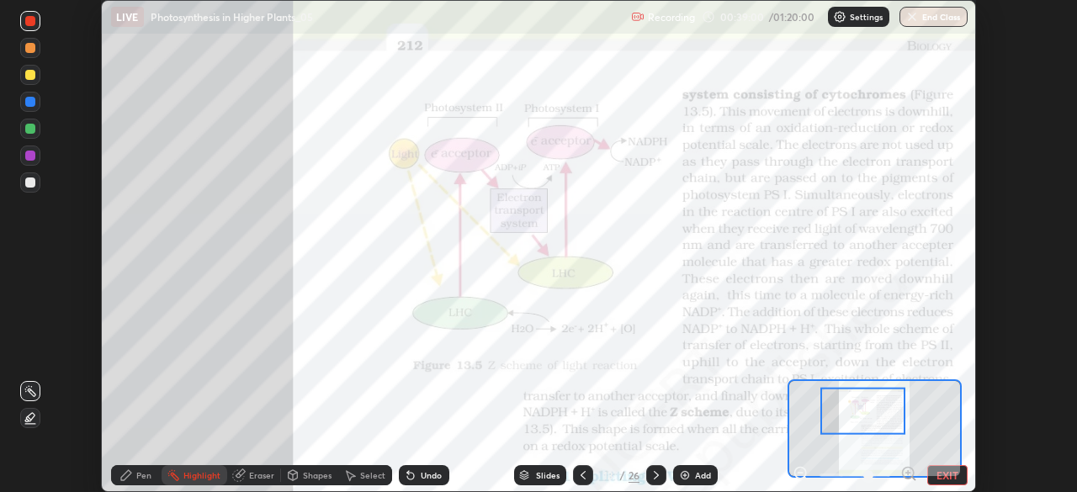
click at [36, 416] on icon at bounding box center [30, 417] width 13 height 13
click at [655, 475] on icon at bounding box center [655, 475] width 13 height 13
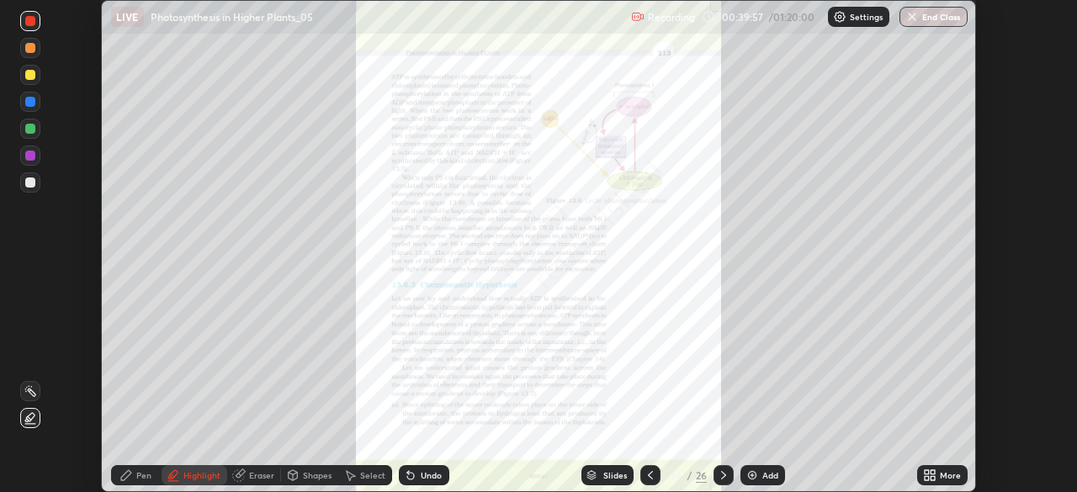
click at [922, 460] on div "More" at bounding box center [942, 476] width 50 height 34
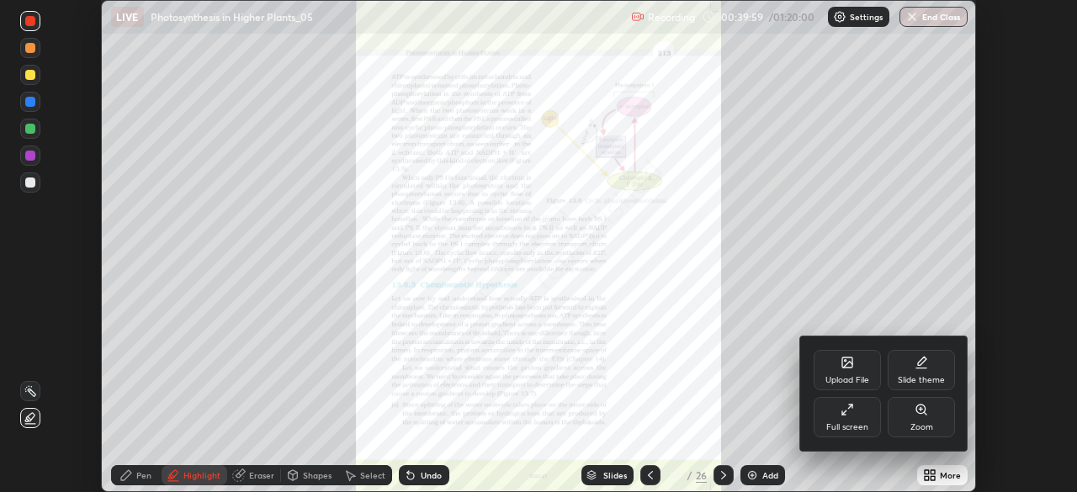
click at [909, 410] on div "Zoom" at bounding box center [921, 417] width 67 height 40
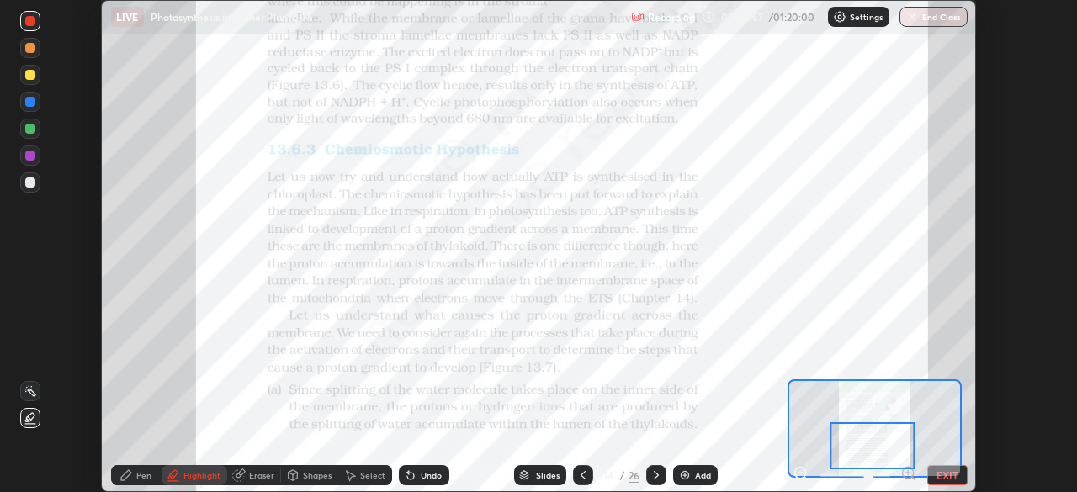
click at [655, 475] on icon at bounding box center [655, 475] width 13 height 13
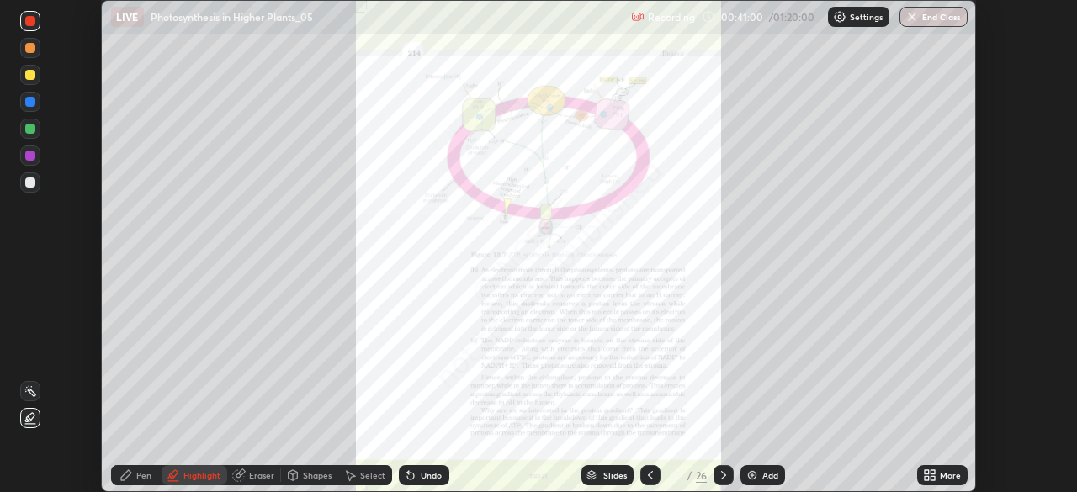
click at [926, 478] on icon at bounding box center [927, 478] width 4 height 4
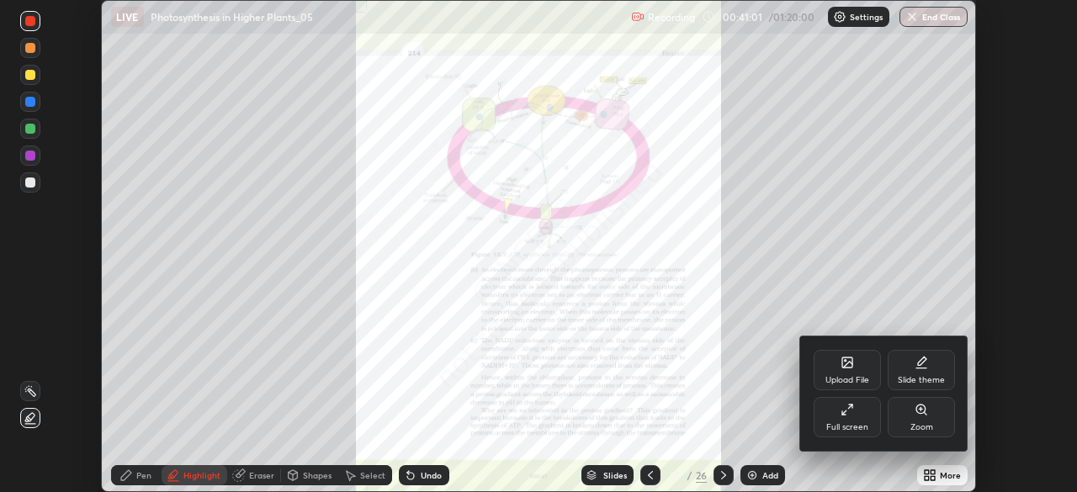
click at [924, 421] on div "Zoom" at bounding box center [921, 417] width 67 height 40
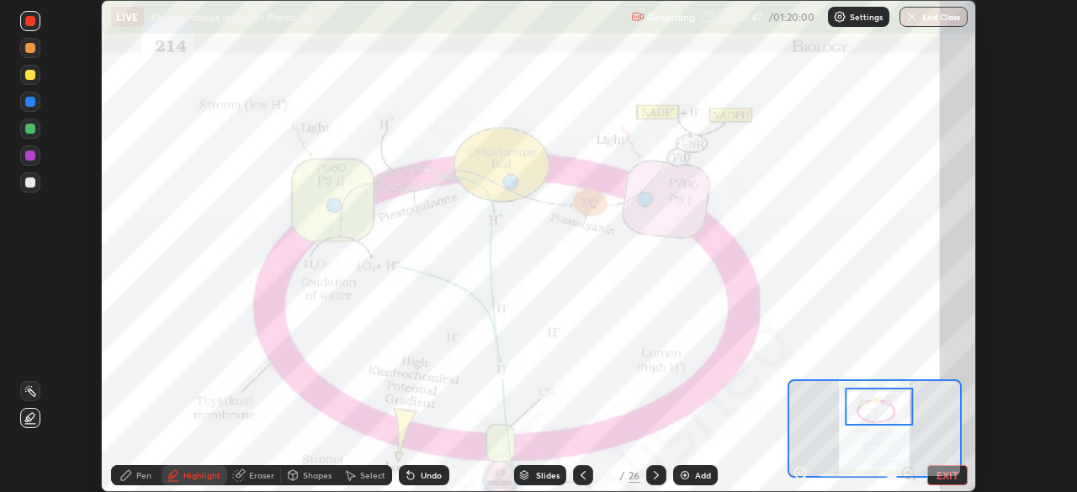
click at [544, 474] on div "Slides" at bounding box center [548, 475] width 24 height 8
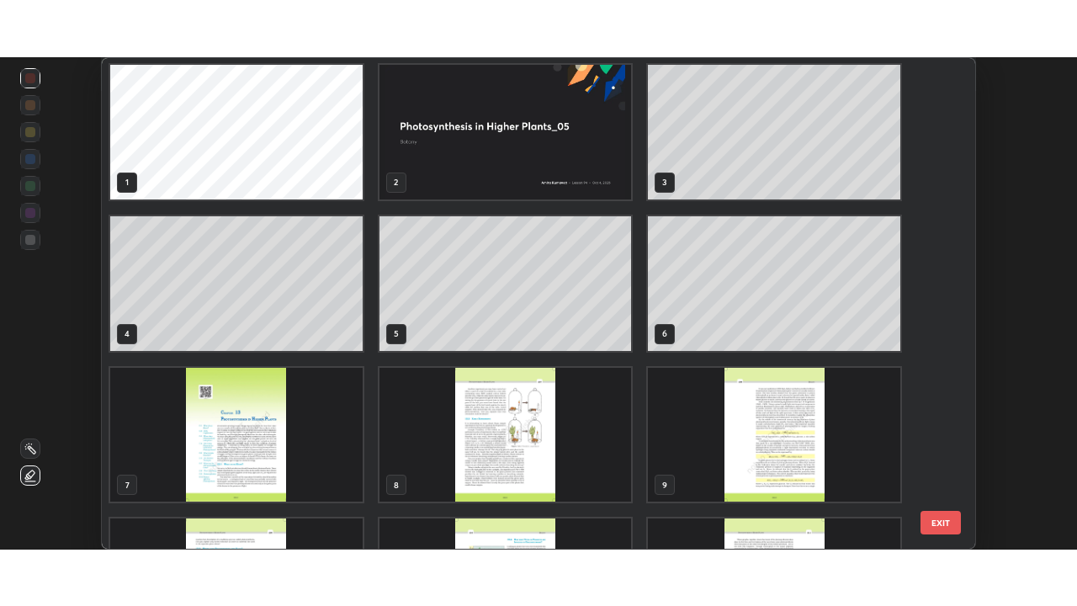
scroll to position [0, 0]
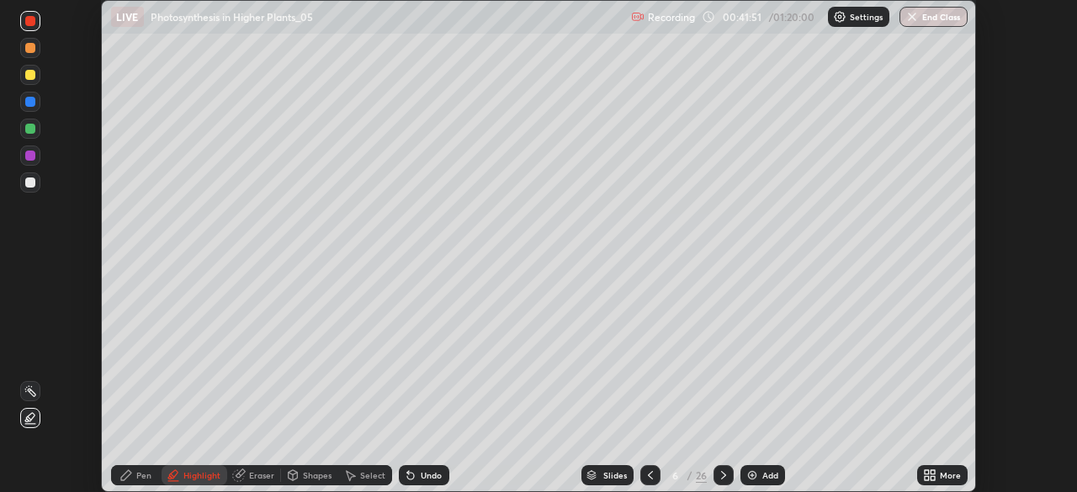
click at [932, 472] on icon at bounding box center [932, 472] width 4 height 4
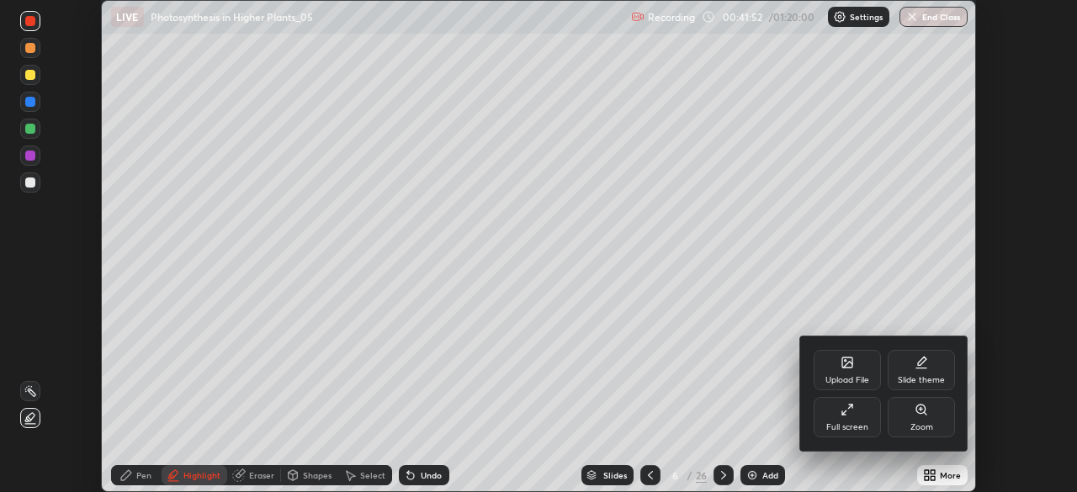
click at [851, 407] on icon at bounding box center [850, 406] width 3 height 3
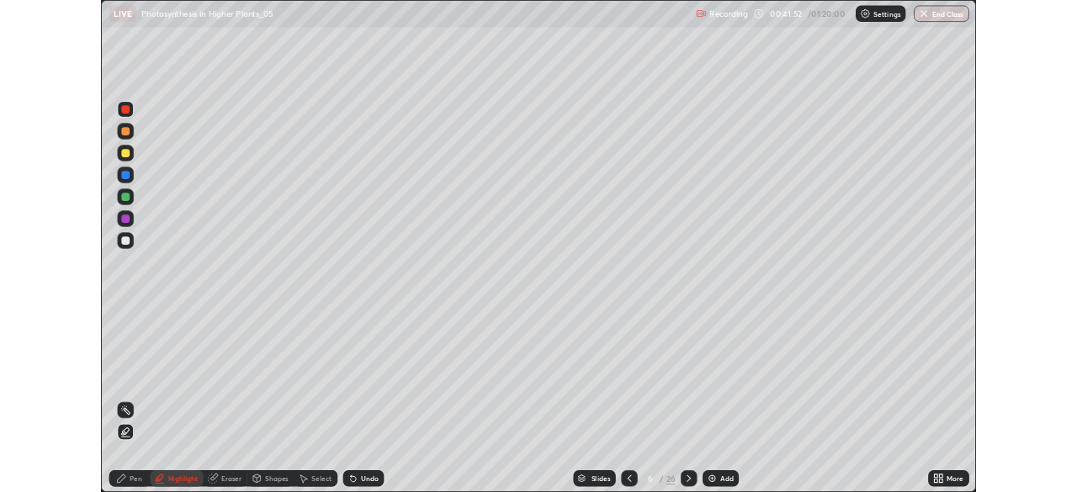
scroll to position [606, 1077]
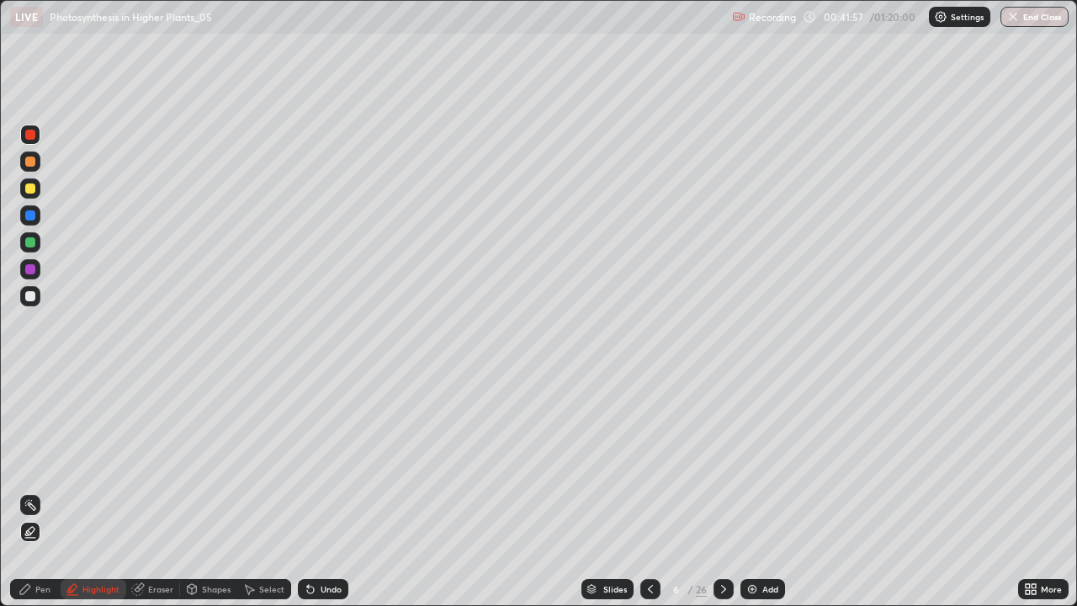
click at [42, 491] on div "Pen" at bounding box center [42, 589] width 15 height 8
click at [32, 164] on div at bounding box center [30, 161] width 10 height 10
click at [34, 268] on div at bounding box center [30, 269] width 10 height 10
click at [649, 491] on icon at bounding box center [650, 588] width 13 height 13
click at [723, 491] on icon at bounding box center [723, 588] width 13 height 13
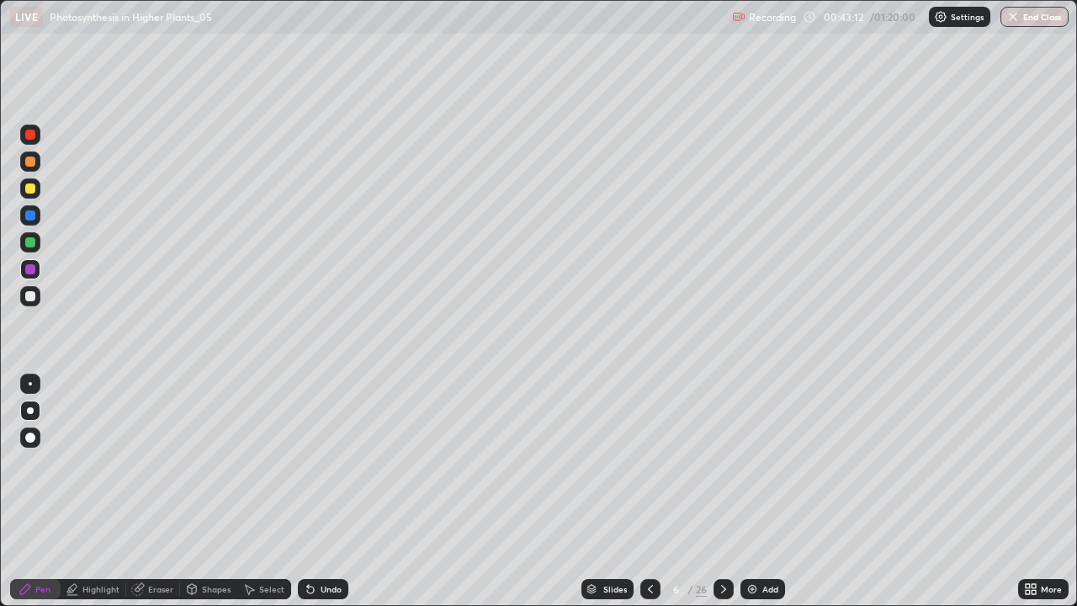
click at [34, 246] on div at bounding box center [30, 242] width 10 height 10
click at [29, 294] on div at bounding box center [30, 296] width 10 height 10
click at [35, 246] on div at bounding box center [30, 242] width 20 height 20
click at [746, 491] on img at bounding box center [751, 588] width 13 height 13
click at [39, 304] on div at bounding box center [30, 296] width 20 height 27
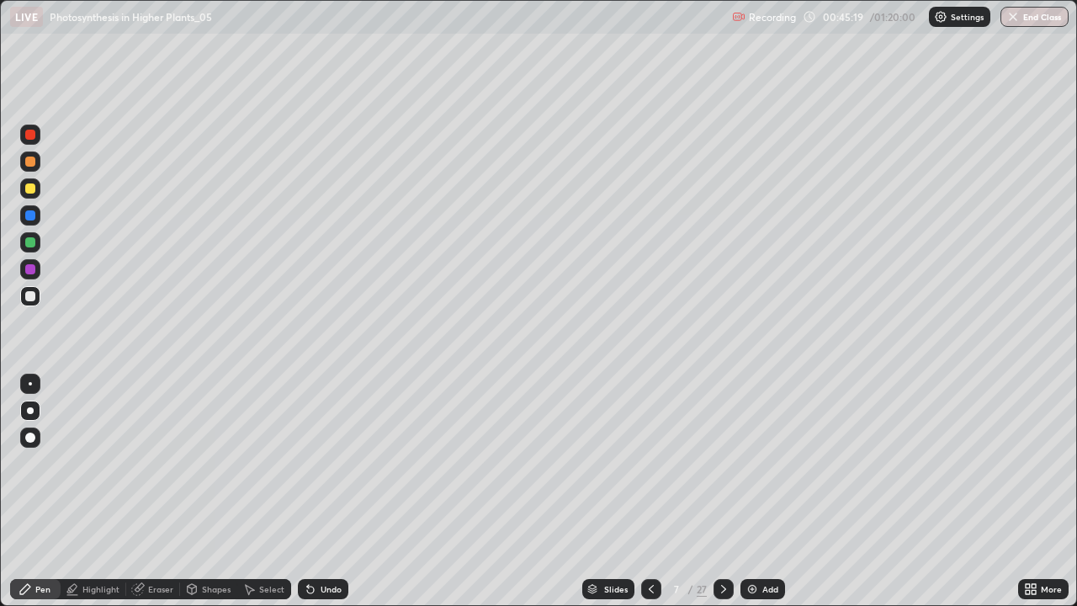
click at [649, 491] on icon at bounding box center [651, 589] width 5 height 8
click at [729, 491] on icon at bounding box center [723, 588] width 13 height 13
click at [29, 244] on div at bounding box center [30, 242] width 10 height 10
click at [32, 272] on div at bounding box center [30, 269] width 10 height 10
click at [25, 241] on div at bounding box center [30, 242] width 10 height 10
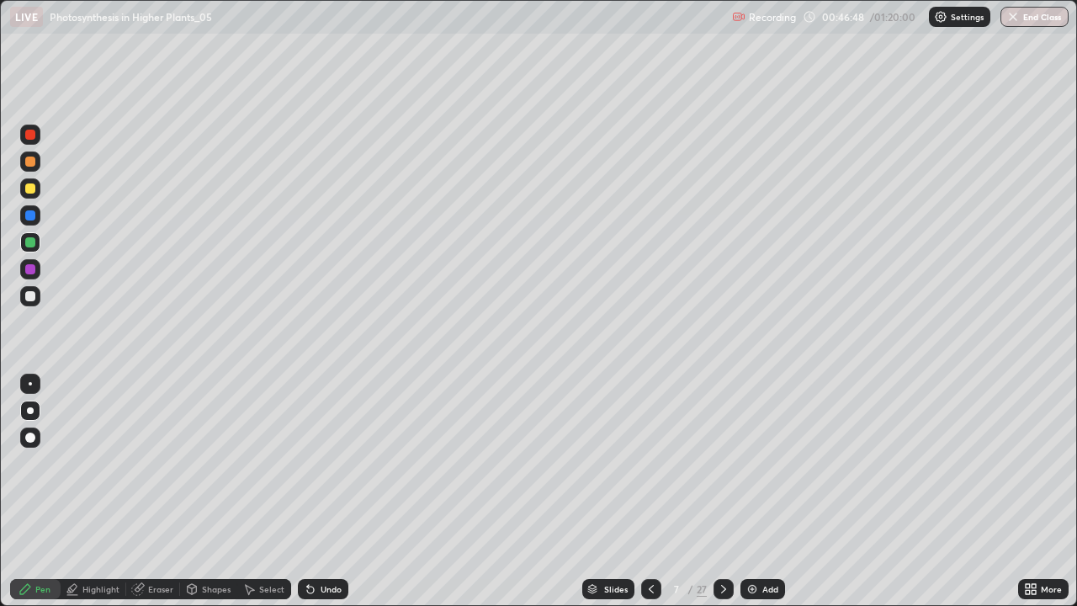
click at [34, 137] on div at bounding box center [30, 135] width 10 height 10
click at [30, 384] on div at bounding box center [30, 383] width 3 height 3
click at [321, 491] on div "Undo" at bounding box center [331, 589] width 21 height 8
click at [321, 491] on div "Undo" at bounding box center [323, 589] width 50 height 20
click at [320, 491] on div "Undo" at bounding box center [323, 589] width 50 height 20
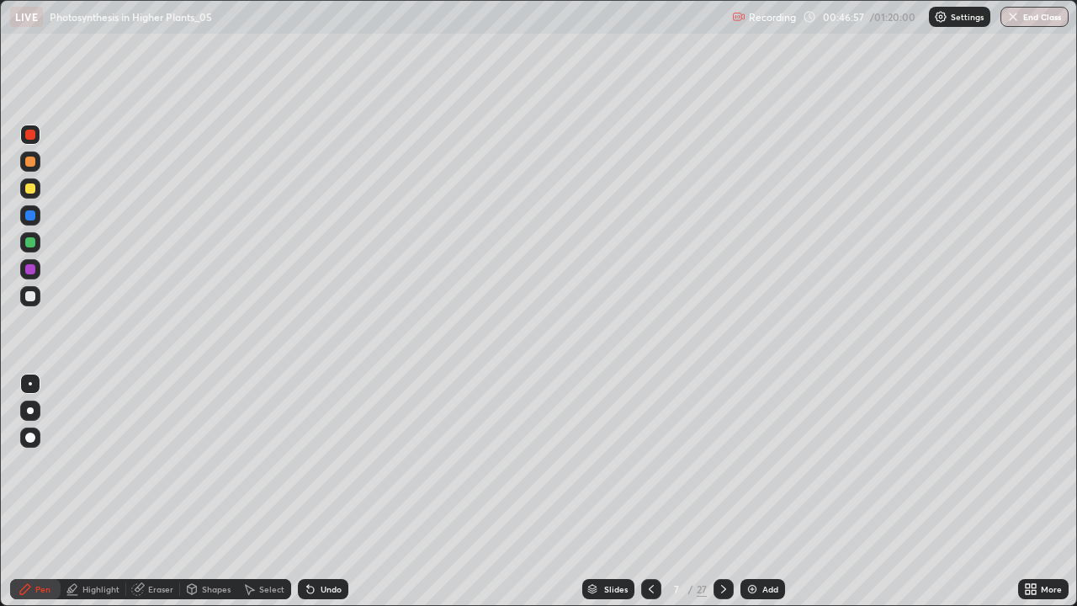
click at [320, 491] on div "Undo" at bounding box center [323, 589] width 50 height 20
click at [322, 491] on div "Undo" at bounding box center [323, 589] width 50 height 20
click at [324, 491] on div "Undo" at bounding box center [323, 589] width 50 height 20
click at [334, 491] on div "Undo" at bounding box center [331, 589] width 21 height 8
click at [338, 491] on div "Undo" at bounding box center [331, 589] width 21 height 8
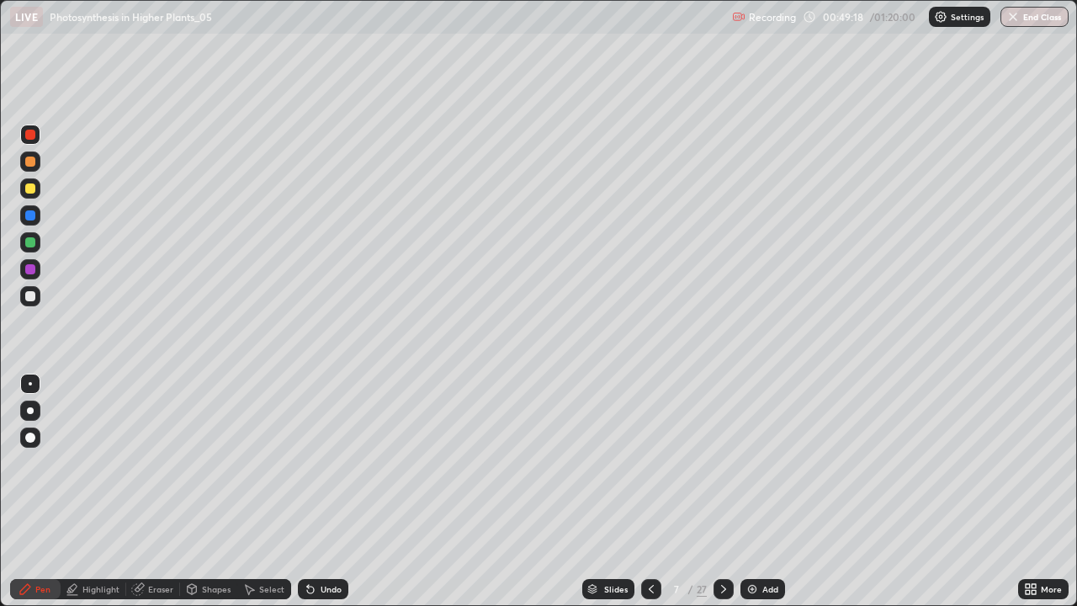
click at [333, 491] on div "Undo" at bounding box center [331, 589] width 21 height 8
click at [331, 491] on div "Undo" at bounding box center [331, 589] width 21 height 8
click at [336, 491] on div "Undo" at bounding box center [323, 589] width 50 height 20
click at [335, 491] on div "Undo" at bounding box center [323, 589] width 50 height 20
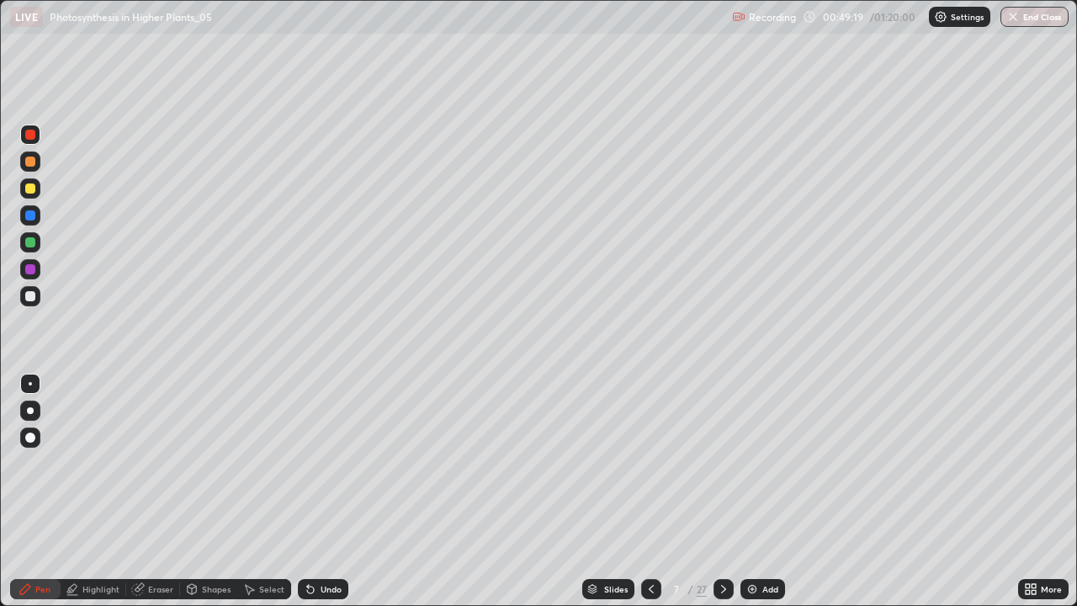
click at [335, 491] on div "Undo" at bounding box center [323, 589] width 50 height 20
click at [337, 491] on div "Undo" at bounding box center [323, 589] width 50 height 20
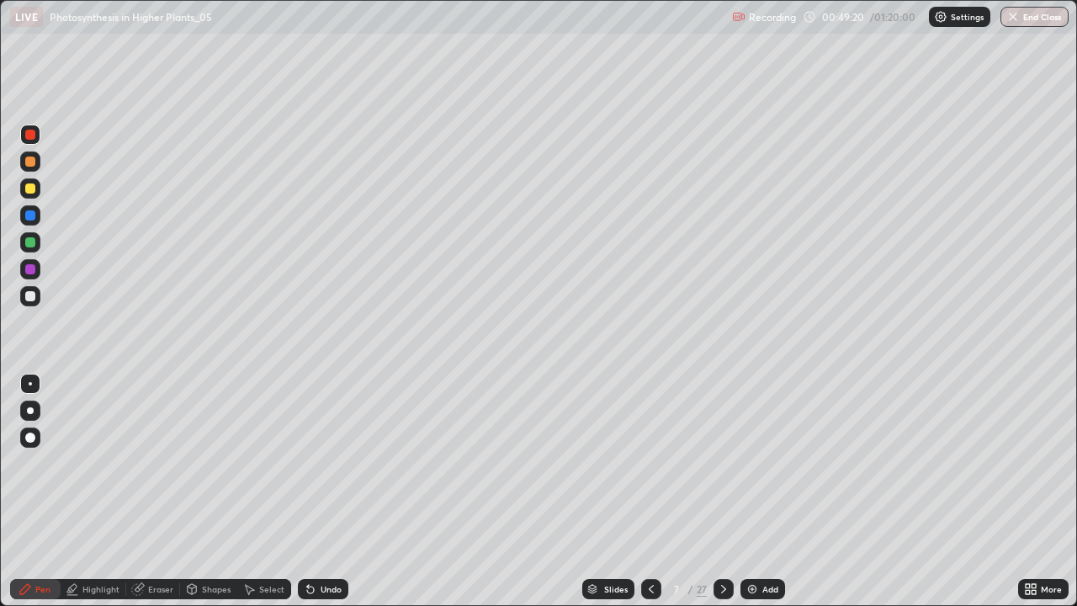
click at [335, 491] on div "Undo" at bounding box center [323, 589] width 50 height 20
click at [337, 491] on div "Undo" at bounding box center [323, 589] width 50 height 20
click at [338, 491] on div "Undo" at bounding box center [323, 589] width 50 height 20
click at [647, 491] on icon at bounding box center [650, 588] width 13 height 13
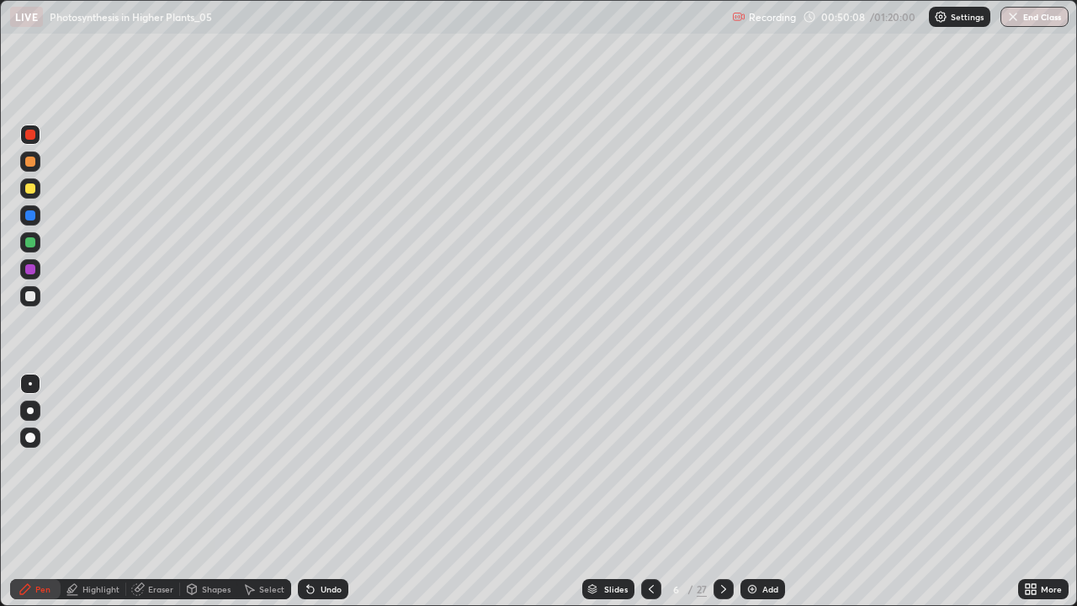
click at [722, 491] on icon at bounding box center [723, 588] width 13 height 13
click at [30, 187] on div at bounding box center [30, 188] width 10 height 10
click at [37, 135] on div at bounding box center [30, 135] width 20 height 20
click at [33, 190] on div at bounding box center [30, 188] width 10 height 10
click at [32, 141] on div at bounding box center [30, 135] width 20 height 20
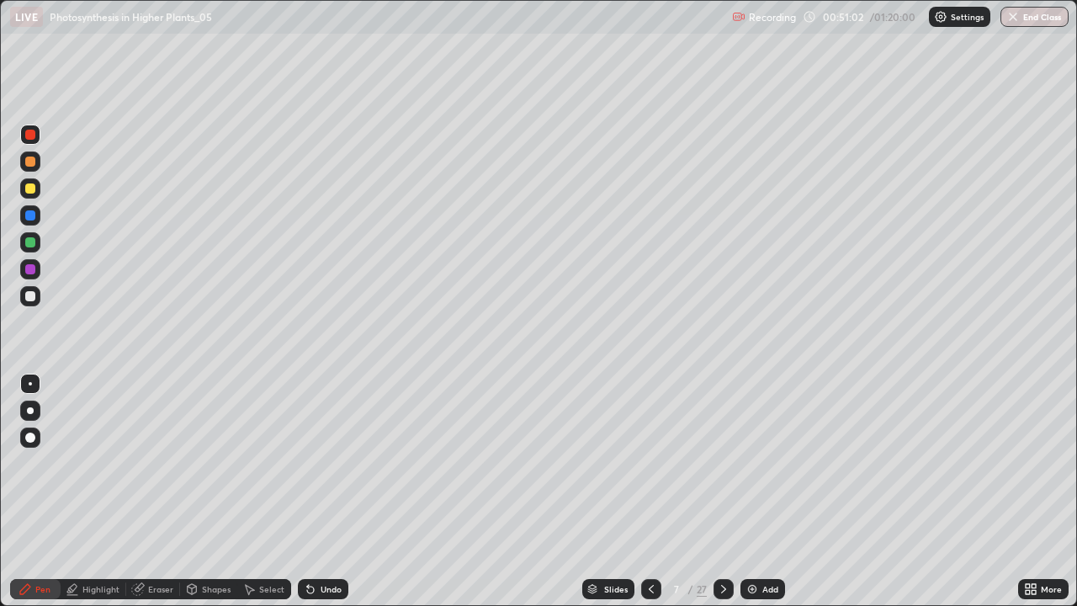
click at [32, 135] on div at bounding box center [30, 135] width 10 height 10
click at [30, 245] on div at bounding box center [30, 242] width 10 height 10
click at [326, 491] on div "Undo" at bounding box center [331, 589] width 21 height 8
click at [324, 491] on div "Undo" at bounding box center [323, 589] width 50 height 20
click at [29, 209] on div at bounding box center [30, 215] width 20 height 20
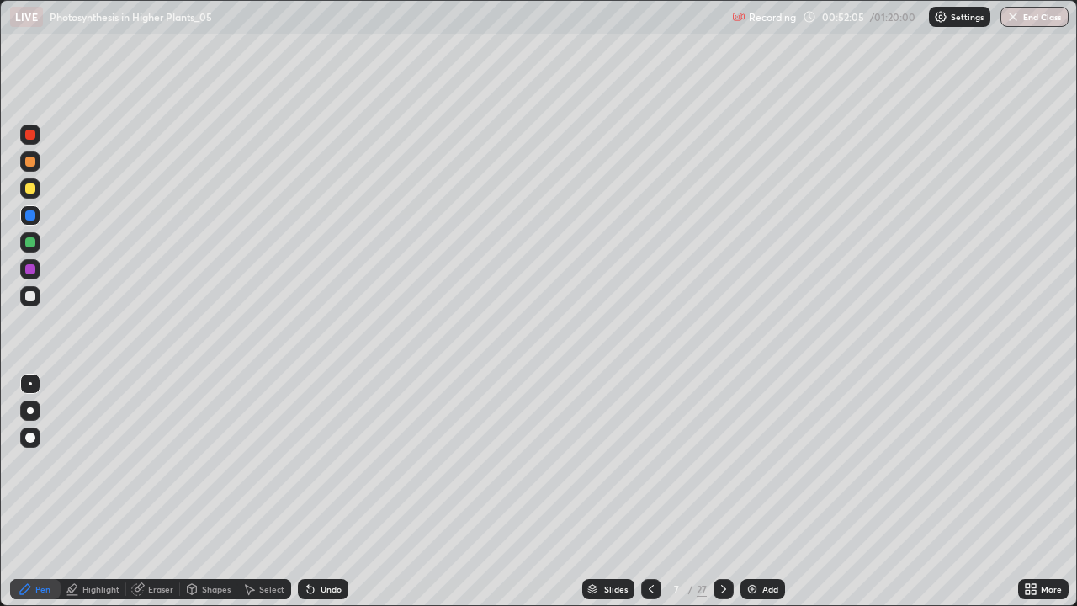
click at [31, 143] on div at bounding box center [30, 135] width 20 height 20
click at [30, 188] on div at bounding box center [30, 188] width 10 height 10
click at [649, 491] on icon at bounding box center [650, 588] width 13 height 13
click at [728, 491] on icon at bounding box center [723, 588] width 13 height 13
click at [31, 166] on div at bounding box center [30, 161] width 10 height 10
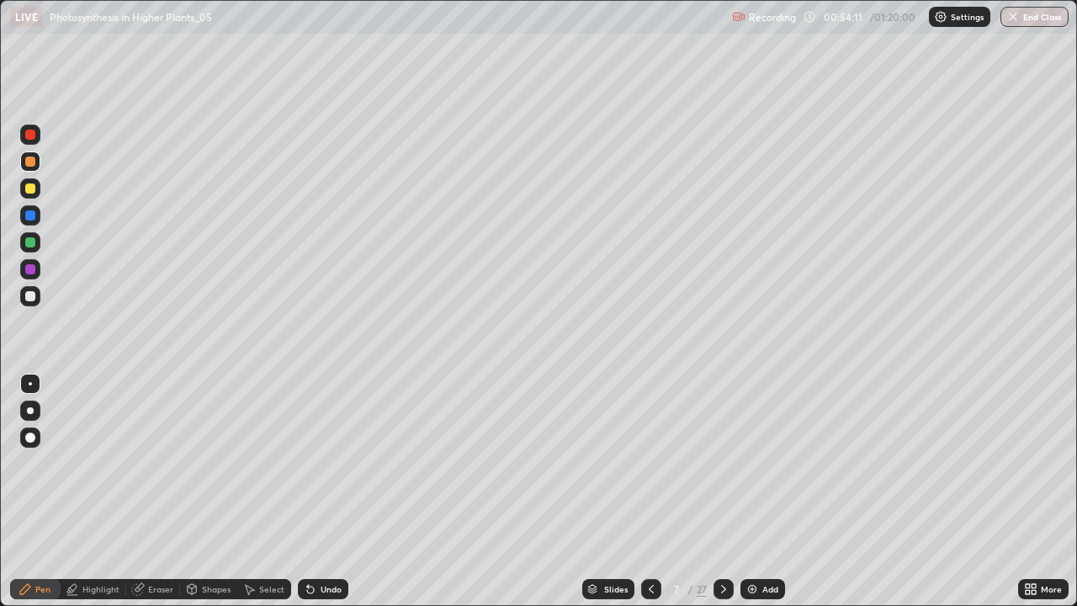
click at [30, 242] on div at bounding box center [30, 242] width 10 height 10
click at [29, 268] on div at bounding box center [30, 269] width 10 height 10
click at [30, 131] on div at bounding box center [30, 135] width 10 height 10
click at [30, 192] on div at bounding box center [30, 188] width 10 height 10
click at [34, 162] on div at bounding box center [30, 161] width 10 height 10
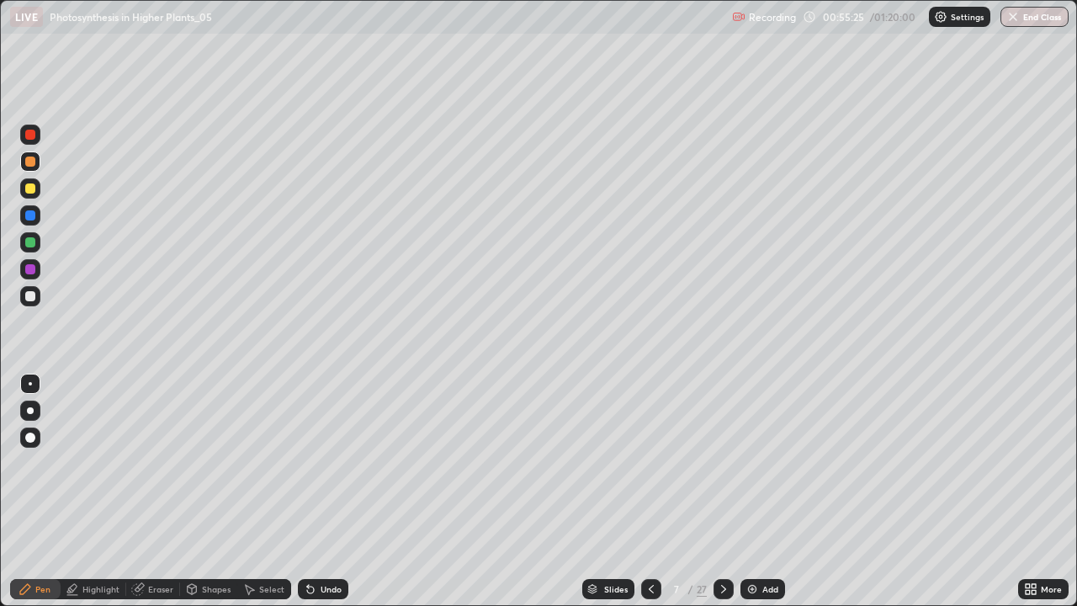
click at [30, 411] on div at bounding box center [30, 410] width 7 height 7
click at [644, 491] on icon at bounding box center [650, 588] width 13 height 13
click at [722, 491] on icon at bounding box center [723, 588] width 13 height 13
click at [649, 491] on icon at bounding box center [650, 588] width 13 height 13
click at [722, 491] on icon at bounding box center [723, 588] width 13 height 13
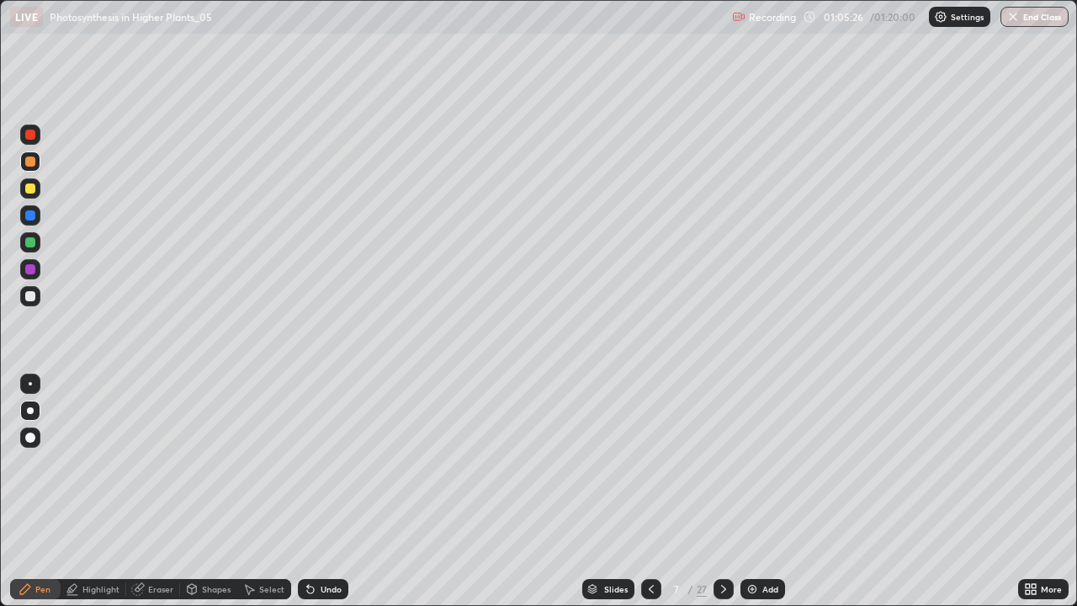
click at [25, 135] on div at bounding box center [30, 135] width 10 height 10
click at [146, 491] on div "Eraser" at bounding box center [153, 589] width 54 height 20
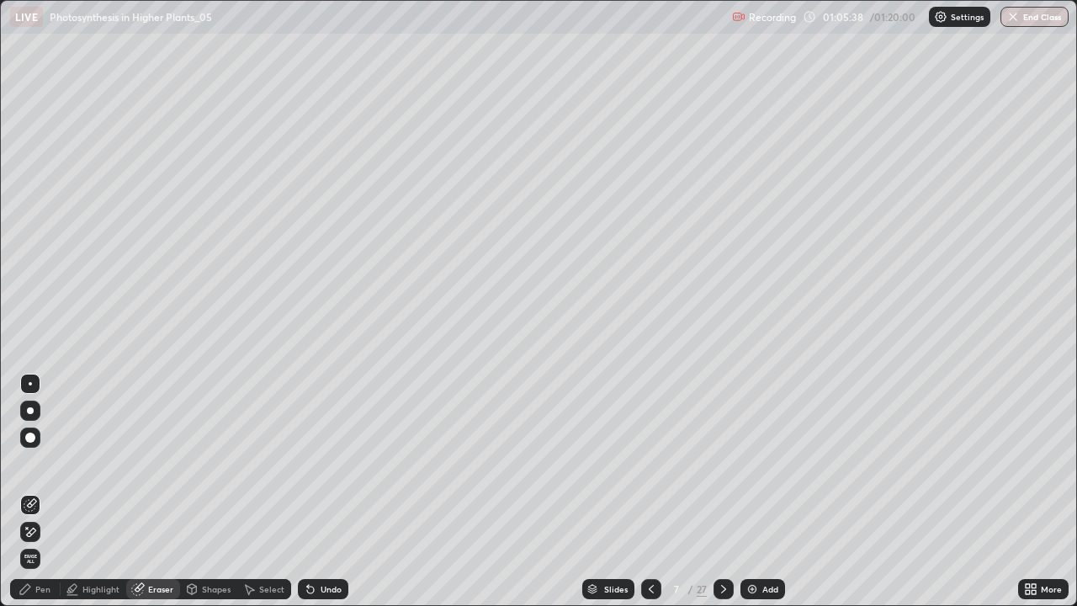
click at [30, 491] on icon at bounding box center [25, 588] width 13 height 13
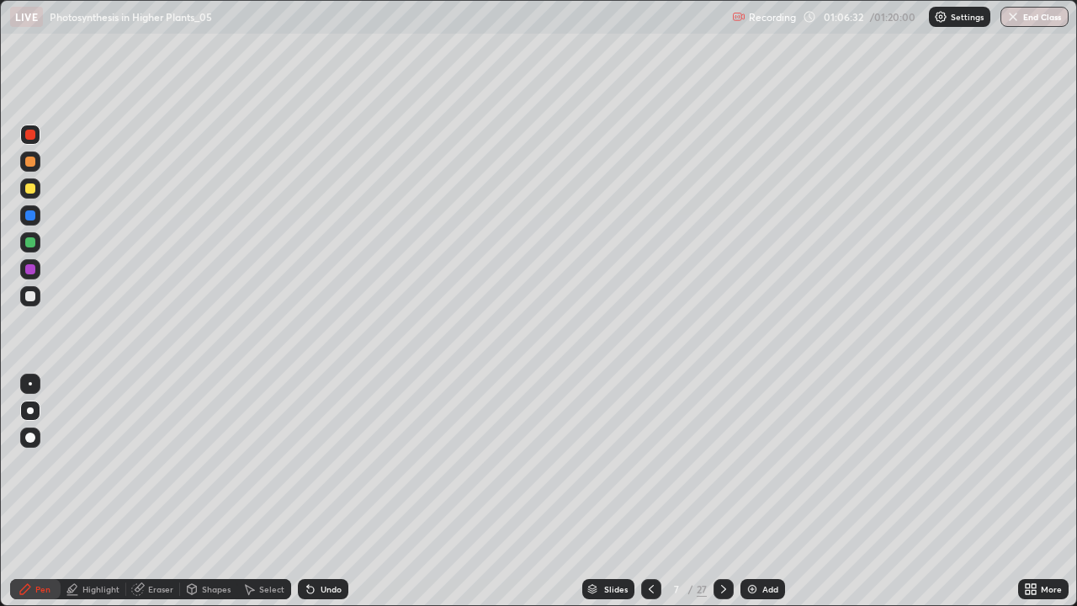
click at [724, 491] on icon at bounding box center [723, 588] width 13 height 13
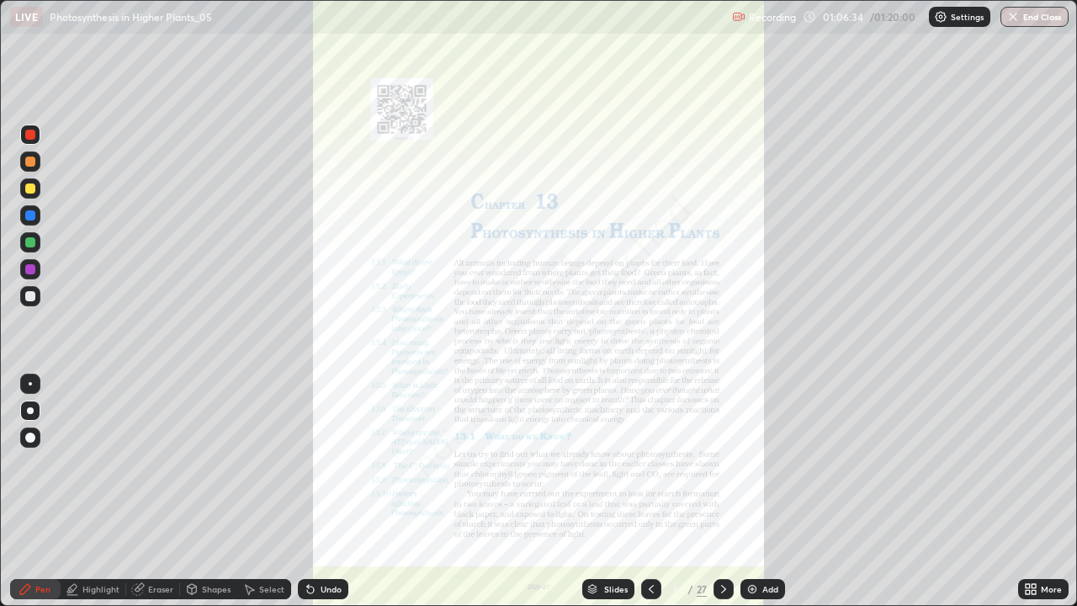
click at [648, 491] on icon at bounding box center [650, 588] width 13 height 13
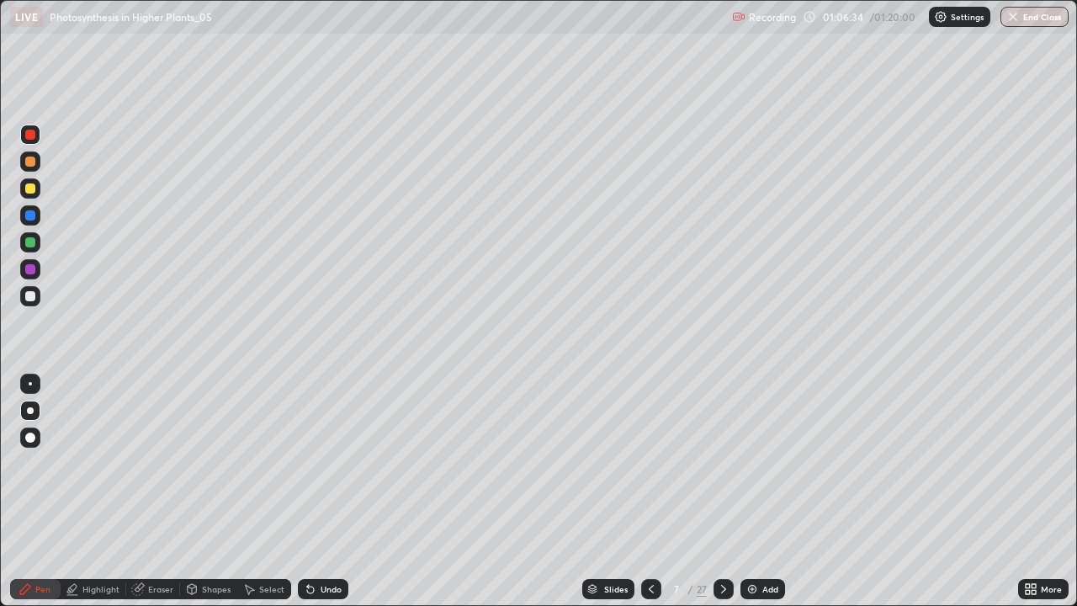
click at [752, 491] on img at bounding box center [751, 588] width 13 height 13
click at [29, 300] on div at bounding box center [30, 296] width 10 height 10
click at [321, 491] on div "Undo" at bounding box center [331, 589] width 21 height 8
click at [325, 491] on div "Undo" at bounding box center [331, 589] width 21 height 8
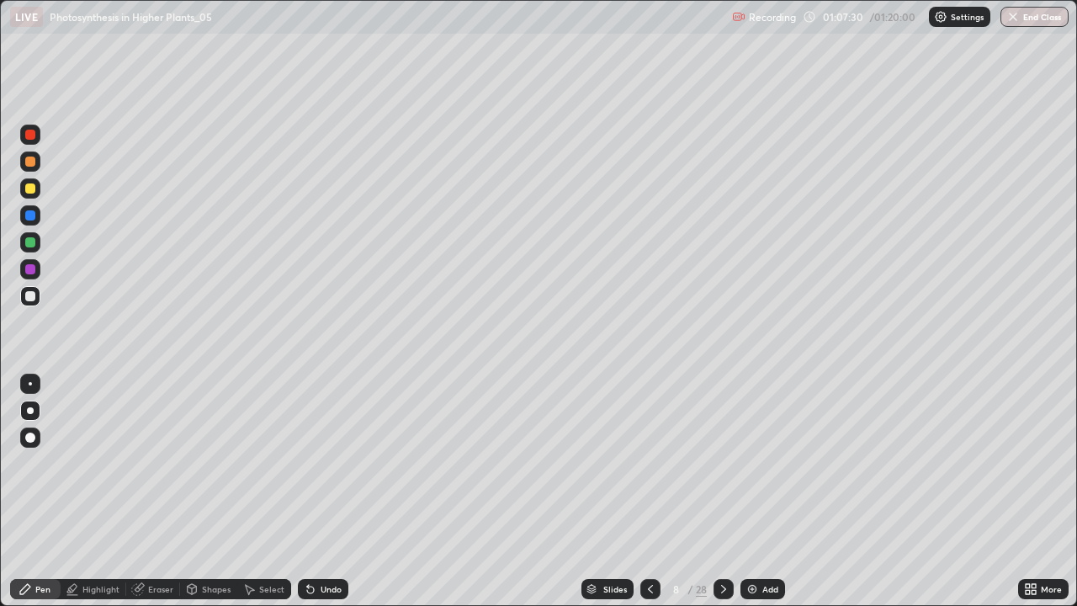
click at [26, 267] on div at bounding box center [30, 269] width 10 height 10
click at [30, 294] on div at bounding box center [30, 296] width 10 height 10
click at [31, 188] on div at bounding box center [30, 188] width 10 height 10
click at [658, 491] on div at bounding box center [650, 589] width 20 height 20
click at [724, 491] on icon at bounding box center [723, 589] width 5 height 8
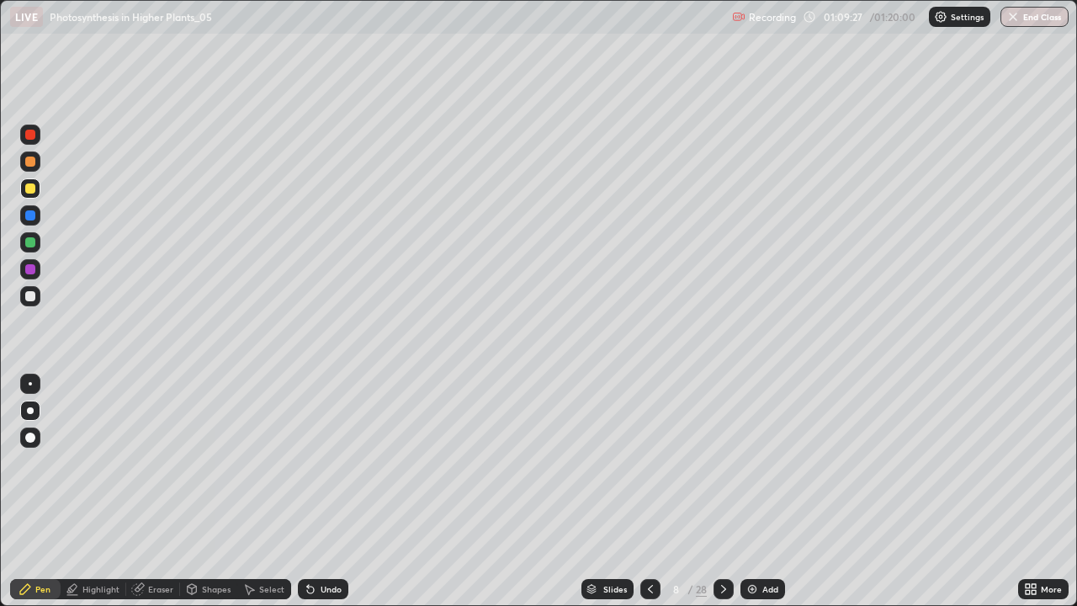
click at [648, 491] on icon at bounding box center [650, 588] width 13 height 13
click at [724, 491] on icon at bounding box center [723, 589] width 5 height 8
click at [648, 491] on icon at bounding box center [650, 588] width 13 height 13
click at [720, 491] on icon at bounding box center [723, 588] width 13 height 13
click at [657, 491] on div at bounding box center [650, 589] width 20 height 20
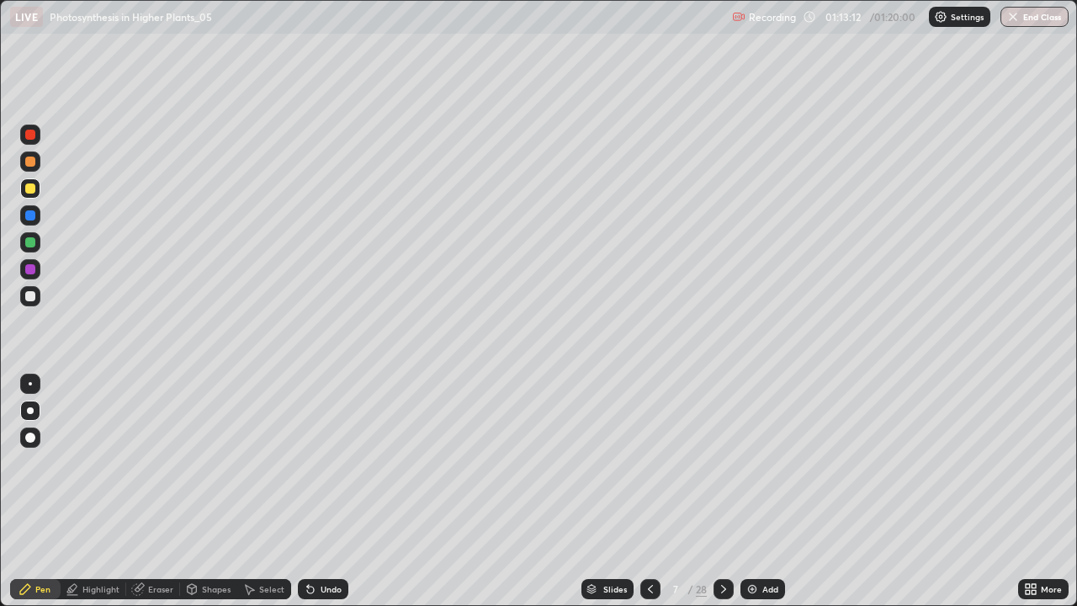
click at [649, 491] on icon at bounding box center [650, 588] width 13 height 13
click at [722, 491] on icon at bounding box center [723, 588] width 13 height 13
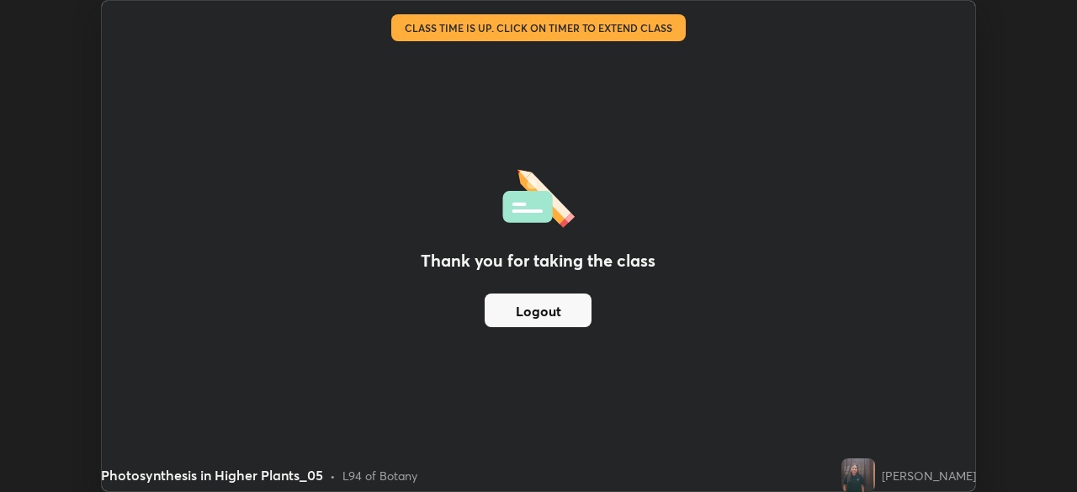
scroll to position [83637, 83053]
